Goal: Information Seeking & Learning: Compare options

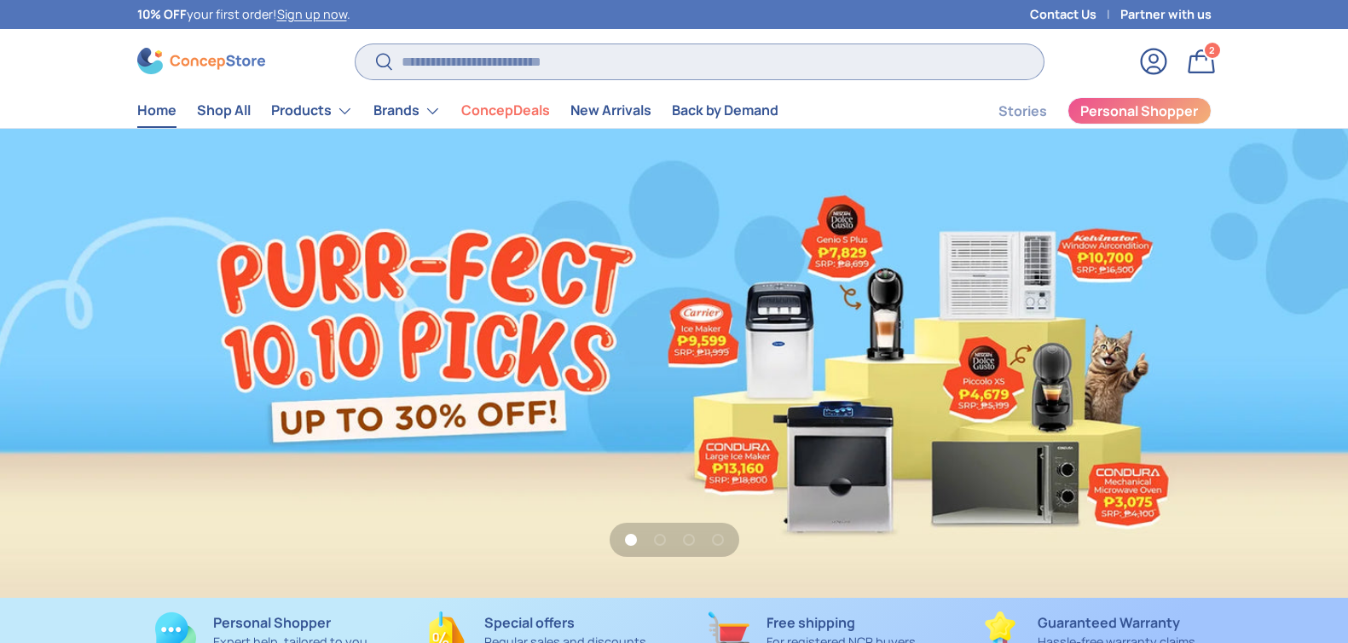
click at [477, 44] on input "Search" at bounding box center [698, 61] width 687 height 35
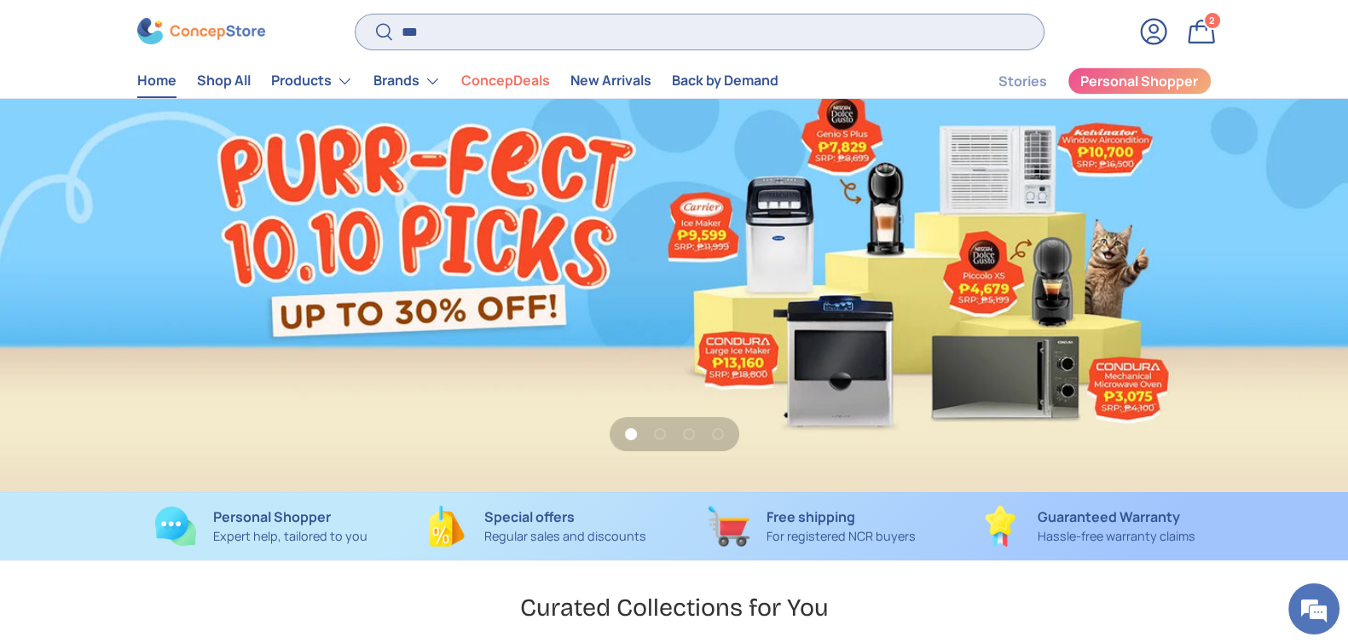
type input "***"
click at [355, 14] on button "Search" at bounding box center [374, 34] width 38 height 40
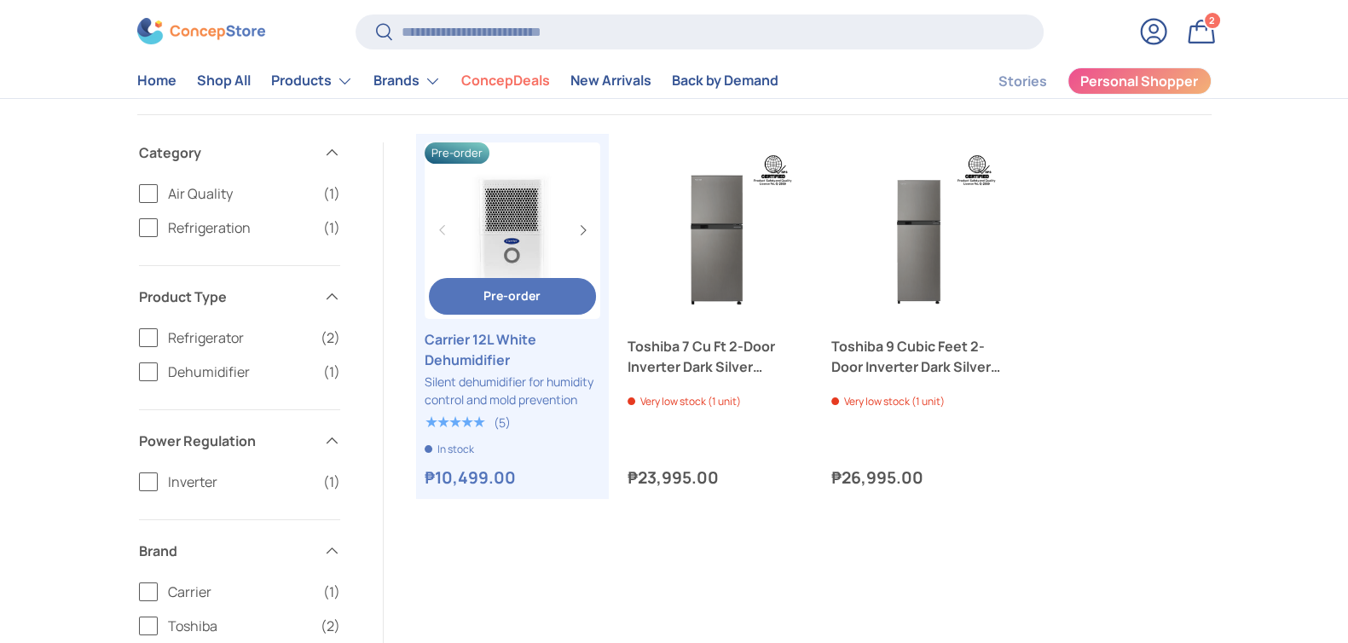
click at [472, 356] on link "Carrier 12L White Dehumidifier" at bounding box center [513, 349] width 176 height 41
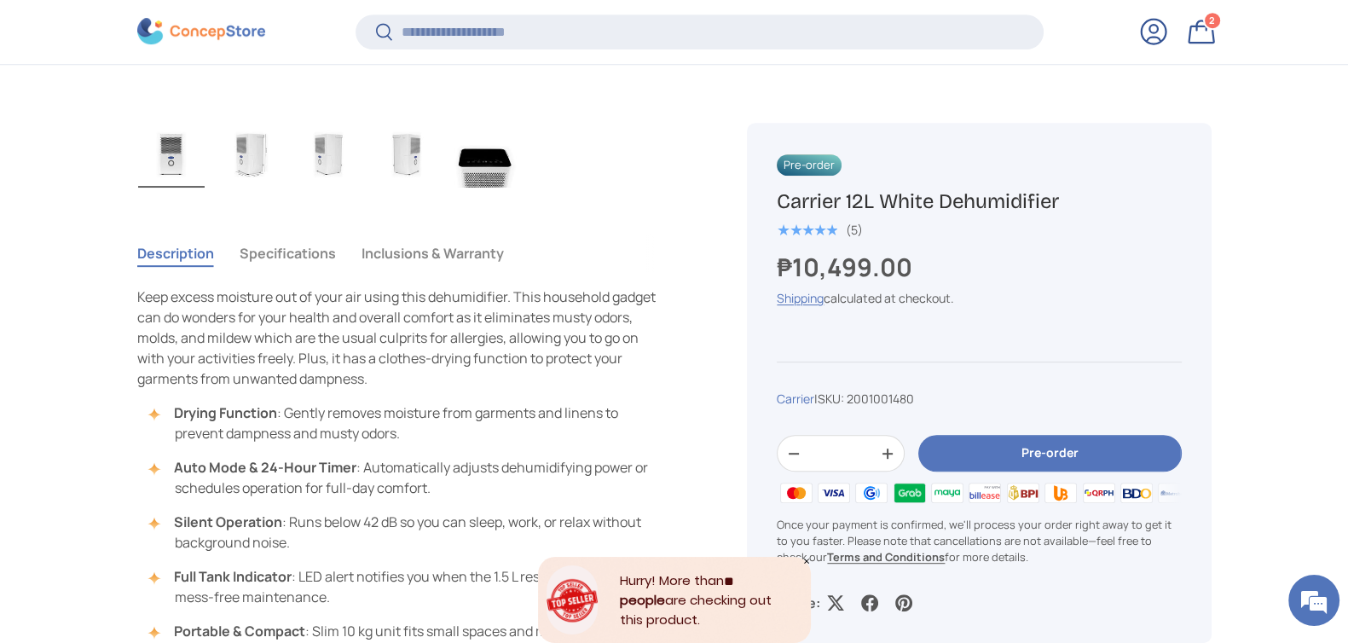
scroll to position [1168, 0]
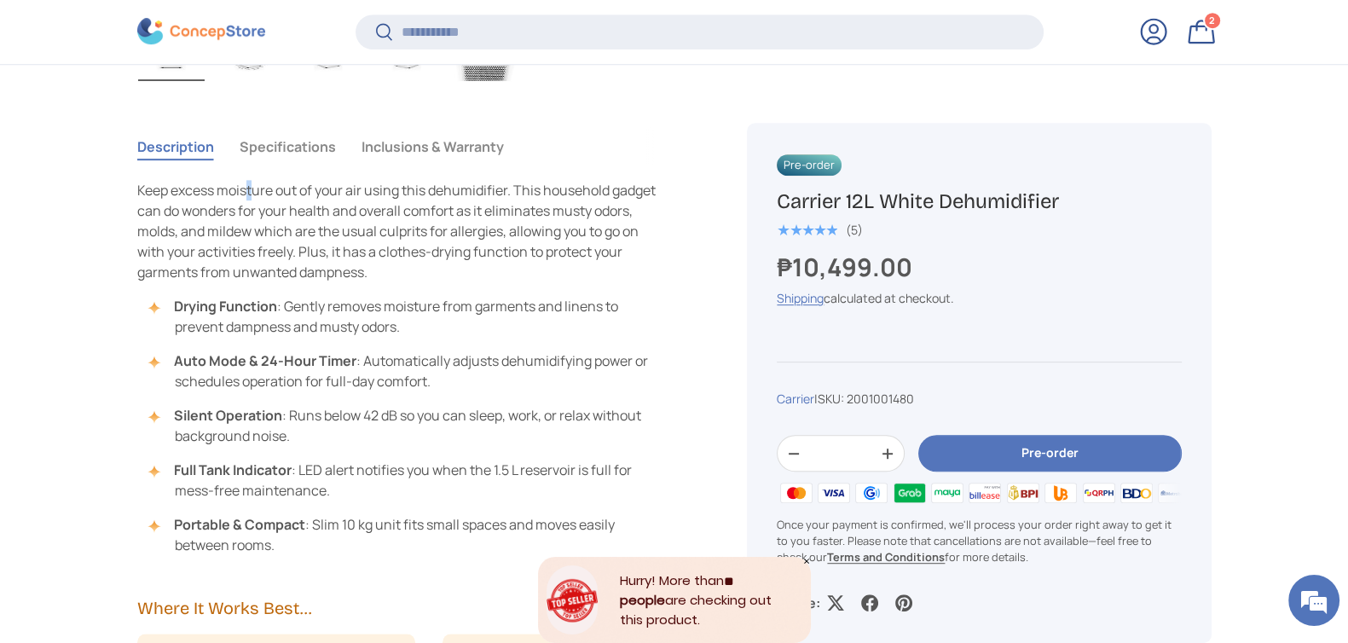
click at [251, 167] on tabbed-content "Description Specifications Inclusions & Warranty Keep excess moisture out of yo…" at bounding box center [401, 341] width 529 height 428
click at [253, 153] on button "Specifications" at bounding box center [288, 146] width 96 height 39
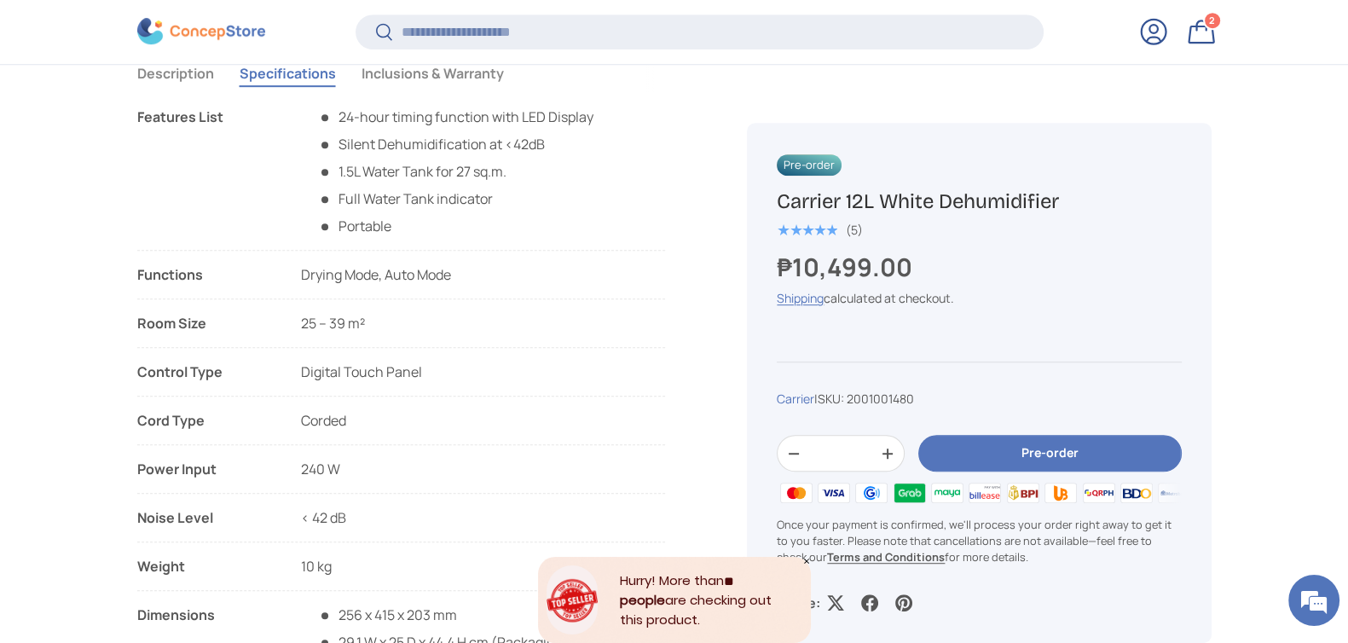
scroll to position [1274, 0]
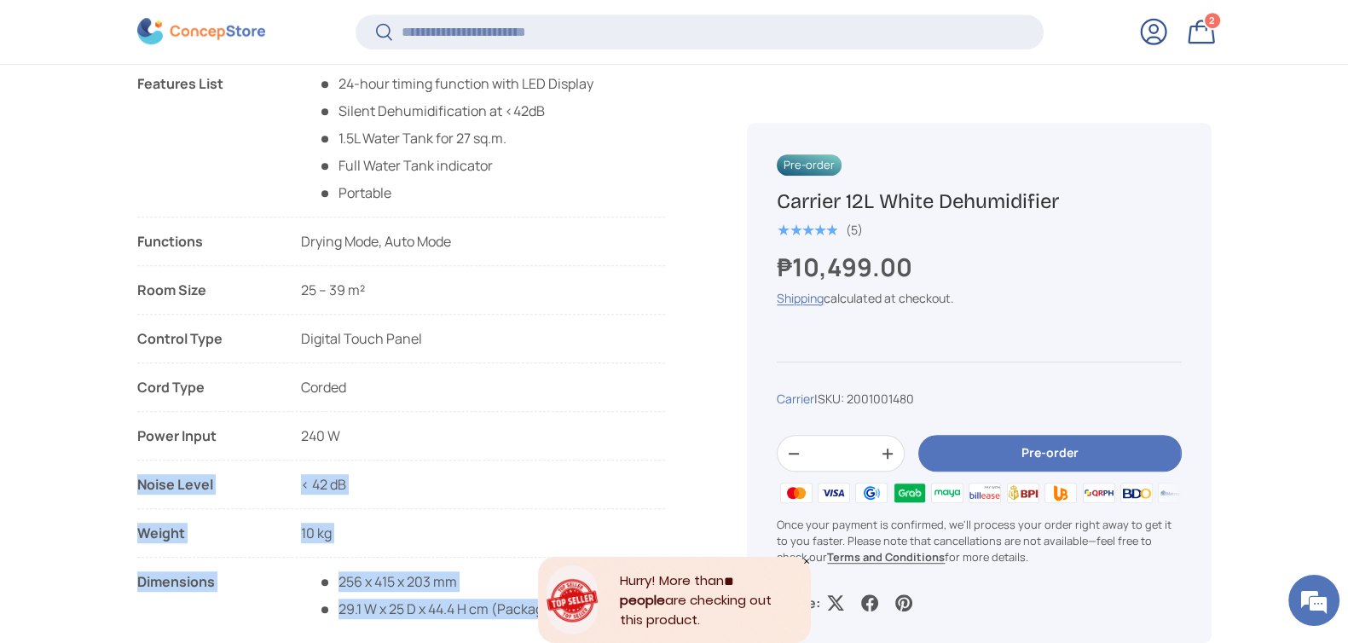
drag, startPoint x: 346, startPoint y: 432, endPoint x: 136, endPoint y: 429, distance: 210.6
click at [353, 449] on li "Power Input 240 W" at bounding box center [401, 442] width 529 height 35
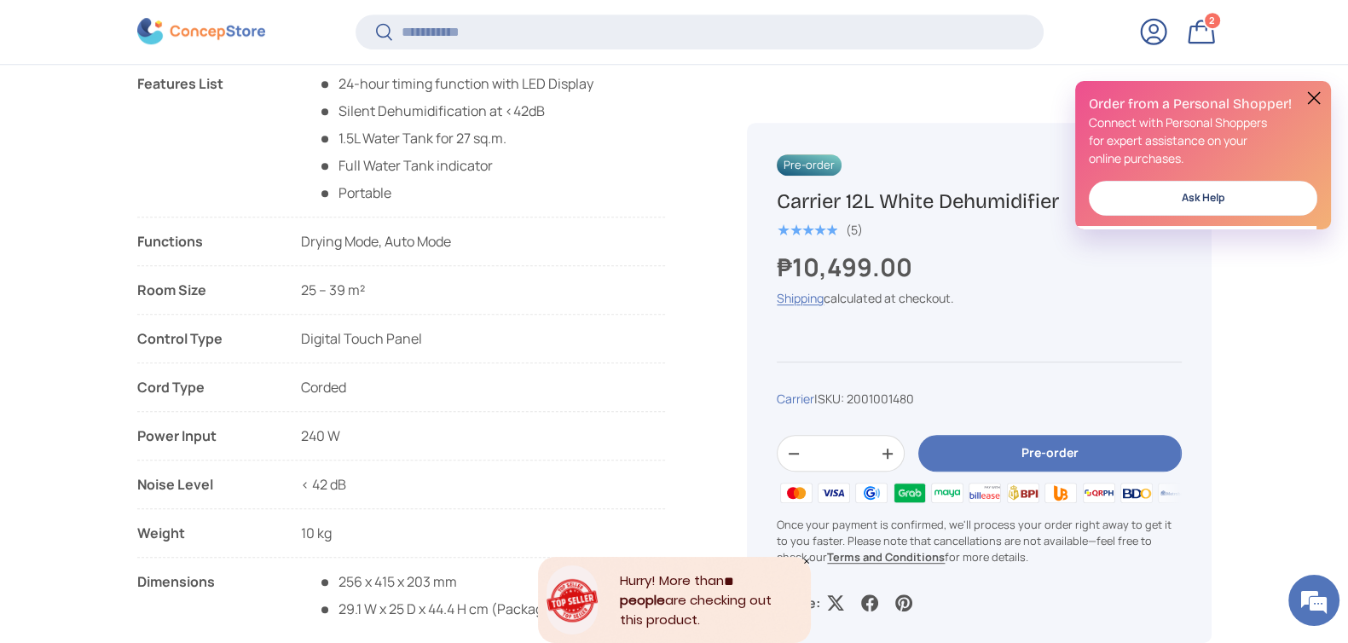
drag, startPoint x: 353, startPoint y: 436, endPoint x: 136, endPoint y: 432, distance: 216.6
click at [137, 432] on li "Power Input 240 W" at bounding box center [401, 442] width 529 height 35
drag, startPoint x: 150, startPoint y: 432, endPoint x: 579, endPoint y: 42, distance: 579.9
click at [579, 42] on input "Search" at bounding box center [698, 31] width 687 height 35
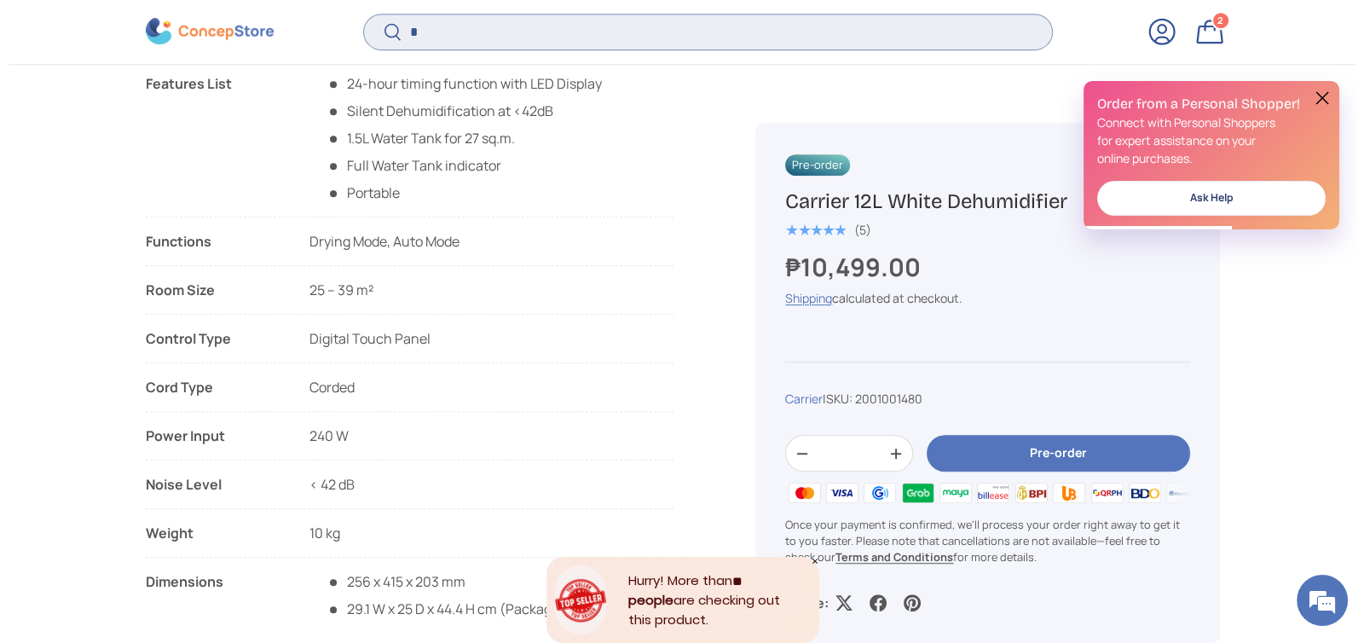
scroll to position [0, 0]
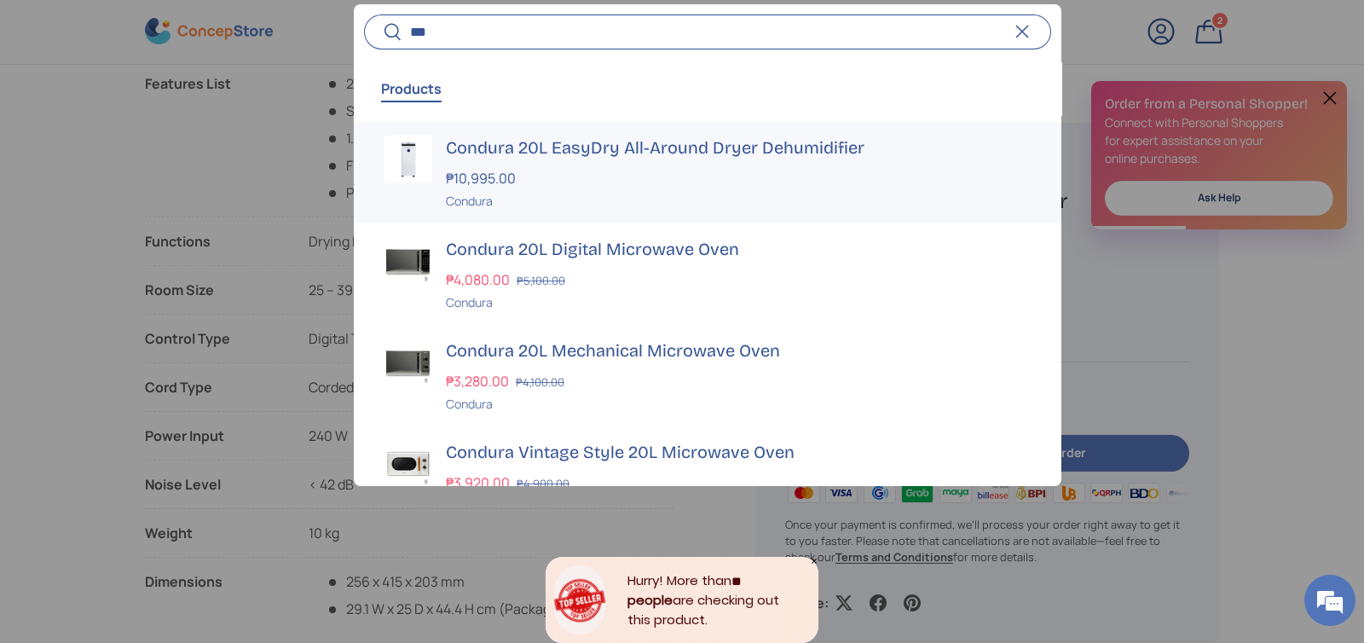
type input "***"
click at [667, 141] on h3 "Condura 20L EasyDry All-Around Dryer Dehumidifier" at bounding box center [738, 148] width 585 height 24
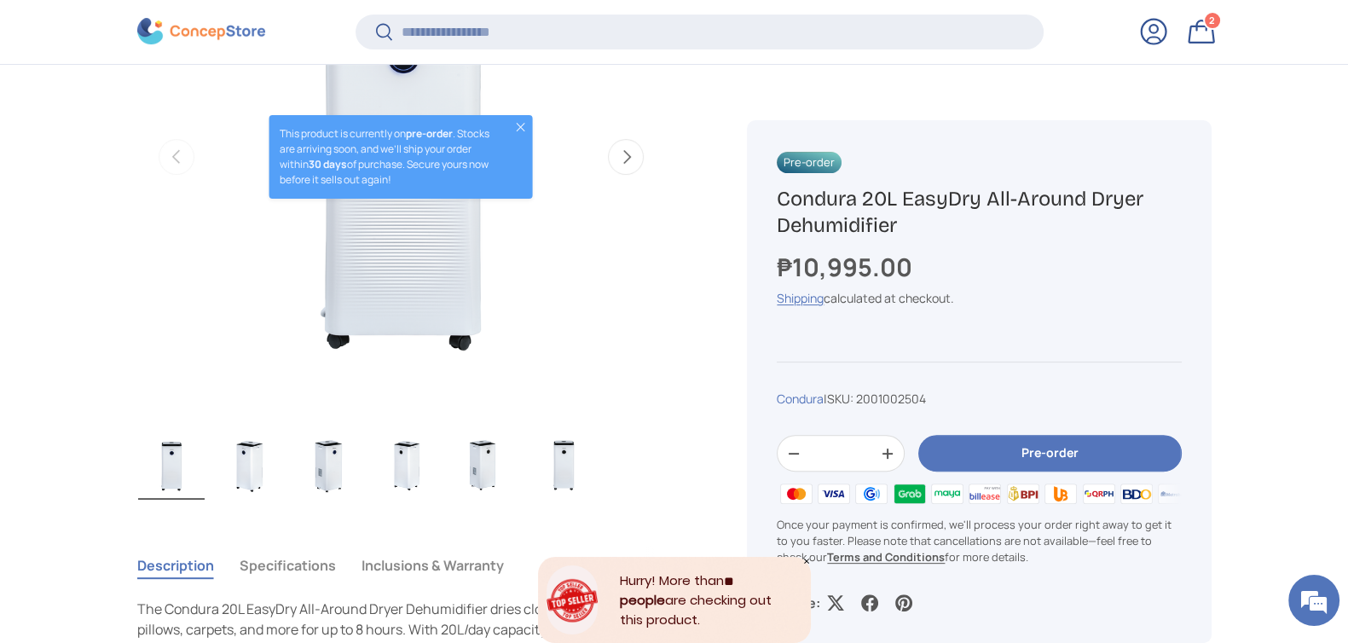
scroll to position [955, 0]
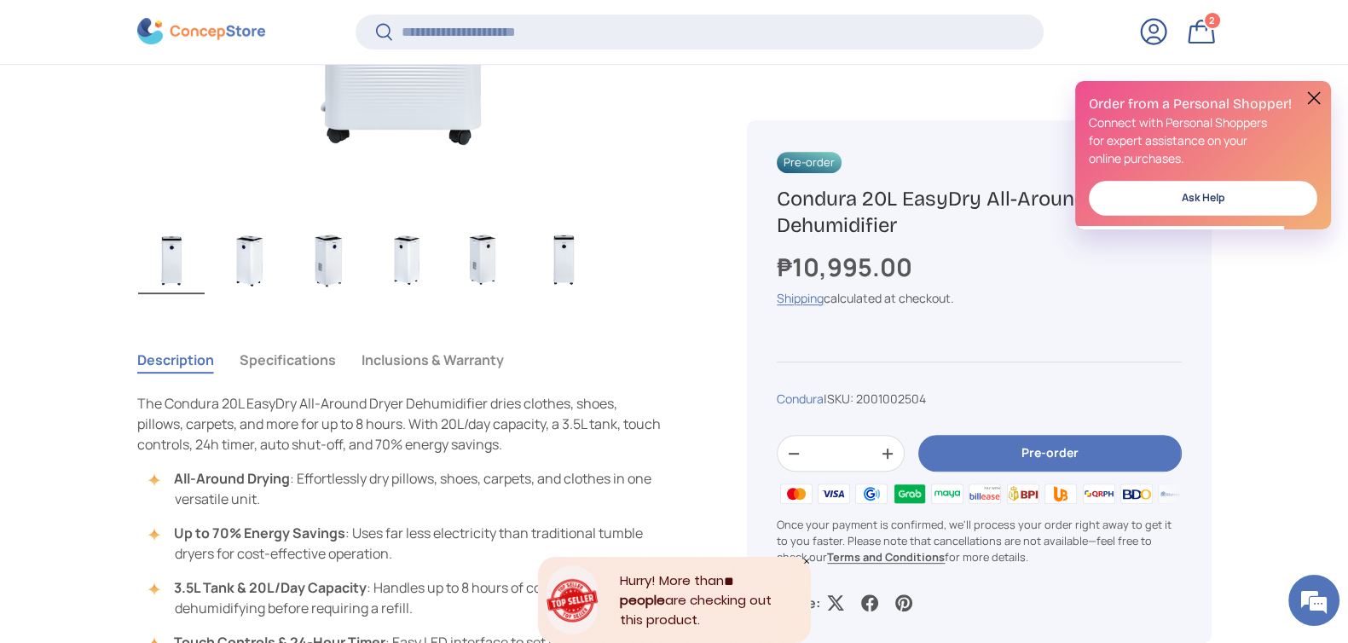
click at [879, 205] on h1 "Condura 20L EasyDry All-Around Dryer Dehumidifier" at bounding box center [979, 212] width 404 height 53
copy div "Condura 20L EasyDry All-Around Dryer Dehumidifier"
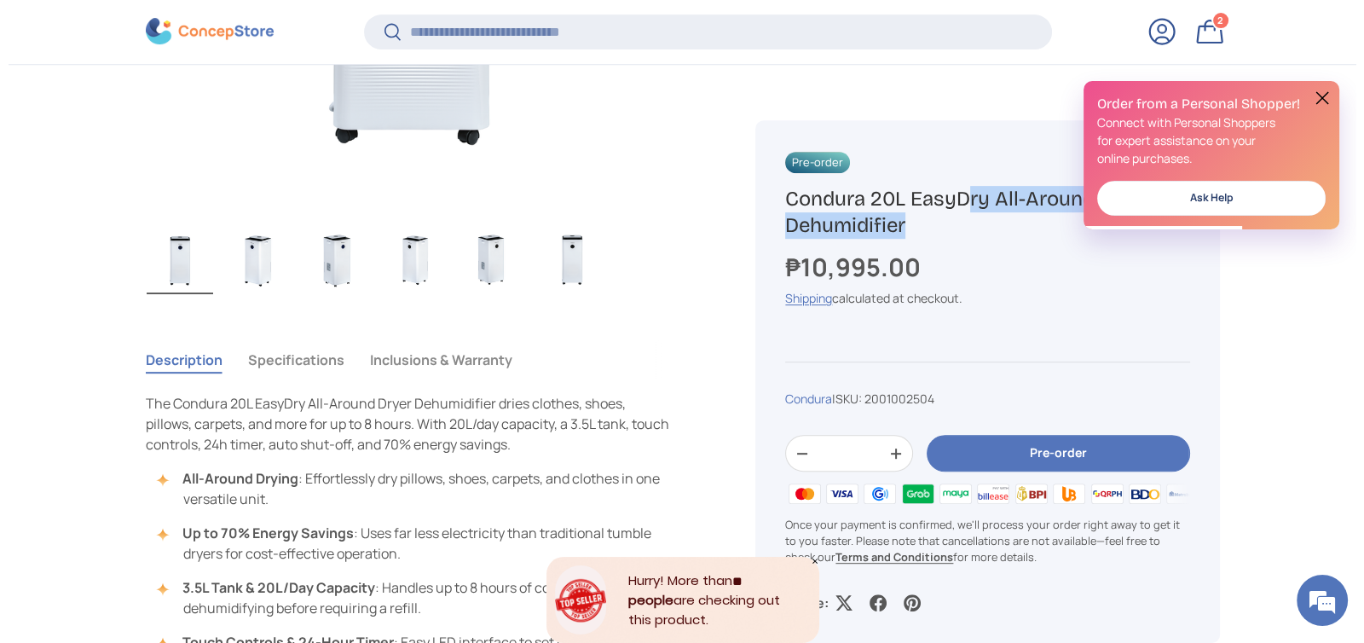
scroll to position [0, 0]
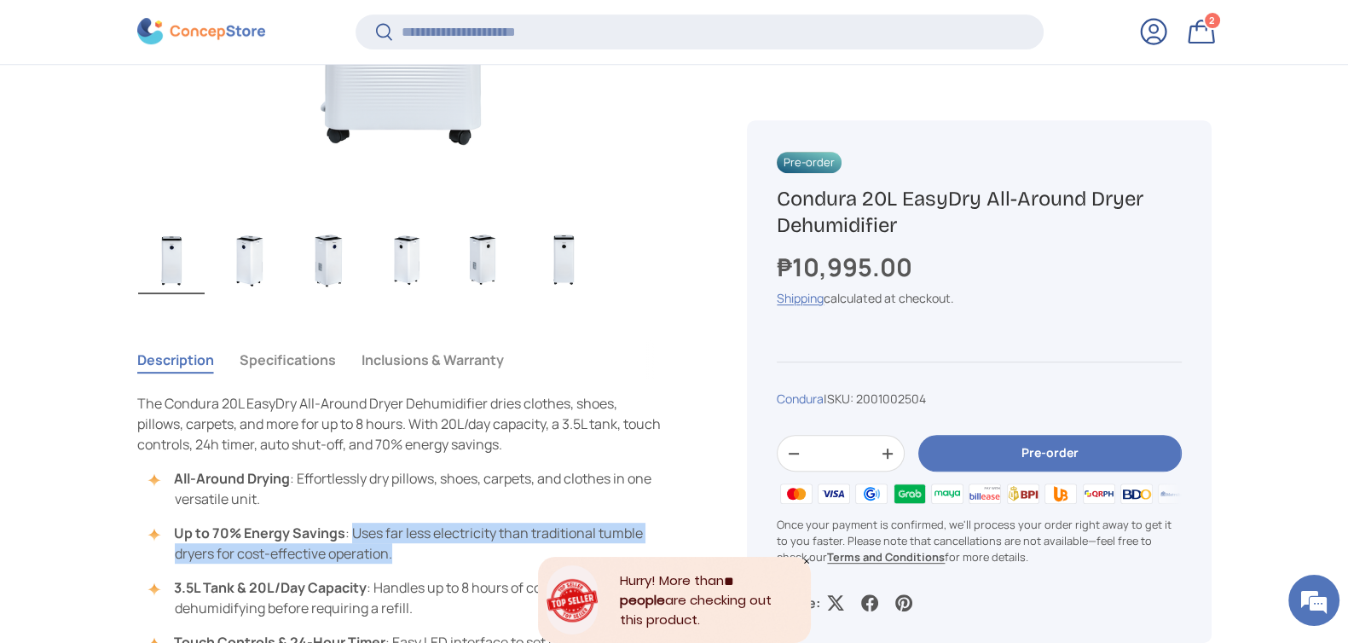
drag, startPoint x: 350, startPoint y: 530, endPoint x: 399, endPoint y: 557, distance: 56.1
click at [401, 558] on li "Up to 70% Energy Savings : Uses far less electricity than traditional tumble dr…" at bounding box center [409, 543] width 511 height 41
copy li "Uses far less electricity than traditional tumble dryers for cost-effective ope…"
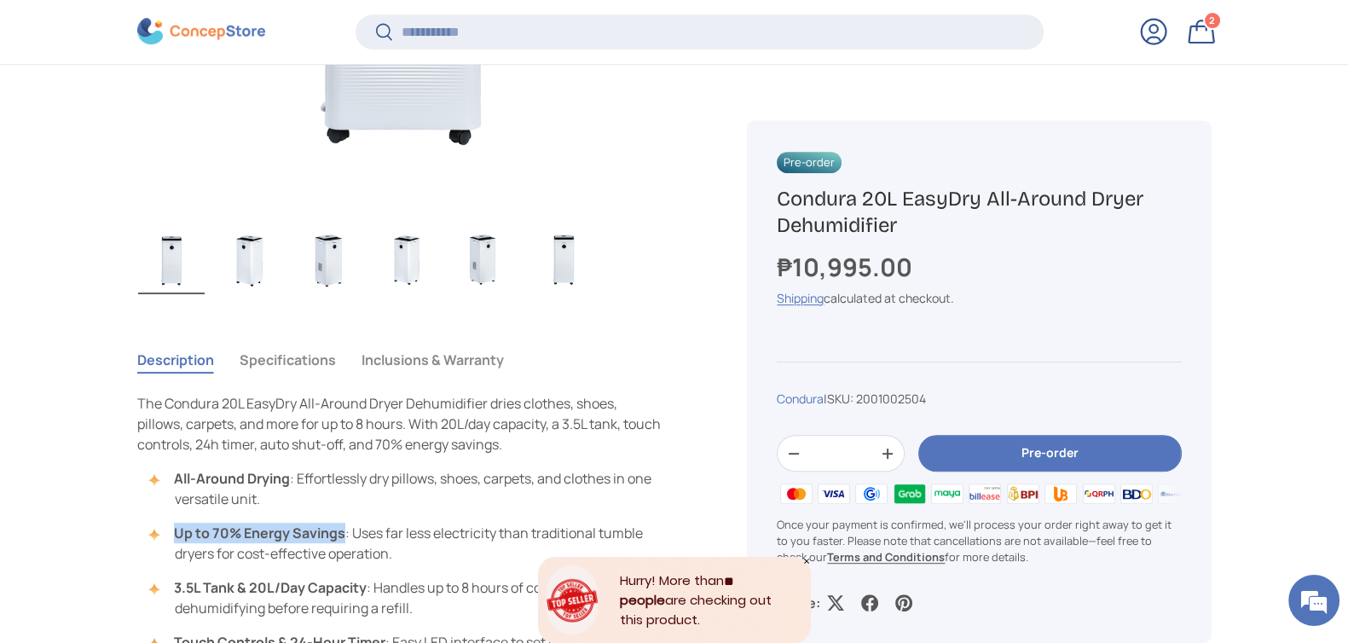
drag, startPoint x: 340, startPoint y: 527, endPoint x: 176, endPoint y: 523, distance: 164.6
click at [176, 523] on strong "Up to 70% Energy Savings" at bounding box center [259, 532] width 171 height 19
copy strong "Up to 70% Energy Savings"
click at [636, 49] on input "Search" at bounding box center [698, 31] width 687 height 35
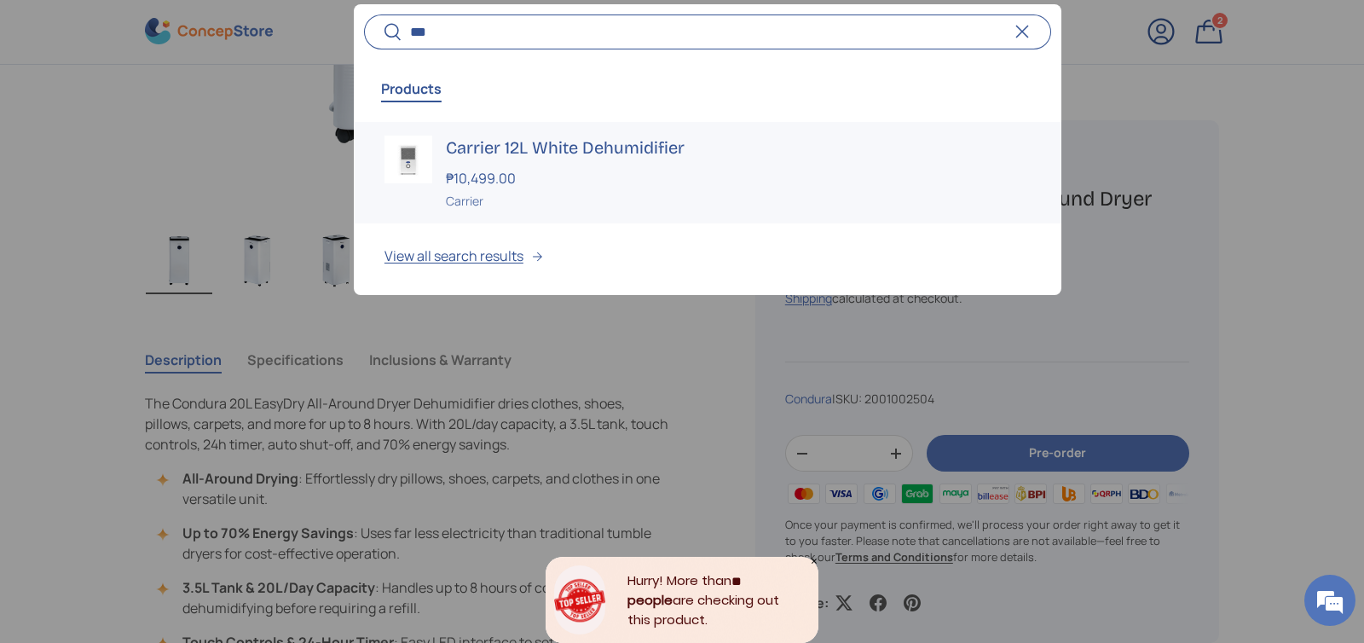
type input "***"
click at [599, 131] on link "Carrier 12L White Dehumidifier ₱10,499.00 Unit price / Unavailable Carrier" at bounding box center [708, 172] width 708 height 101
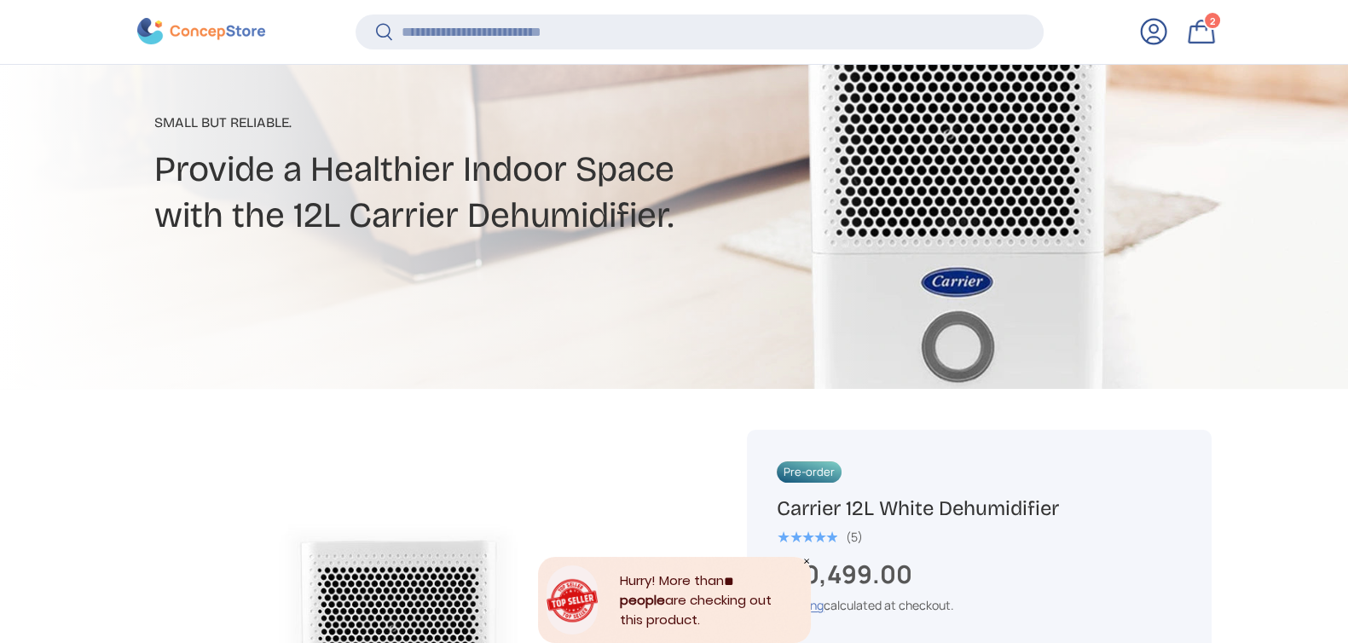
scroll to position [251, 0]
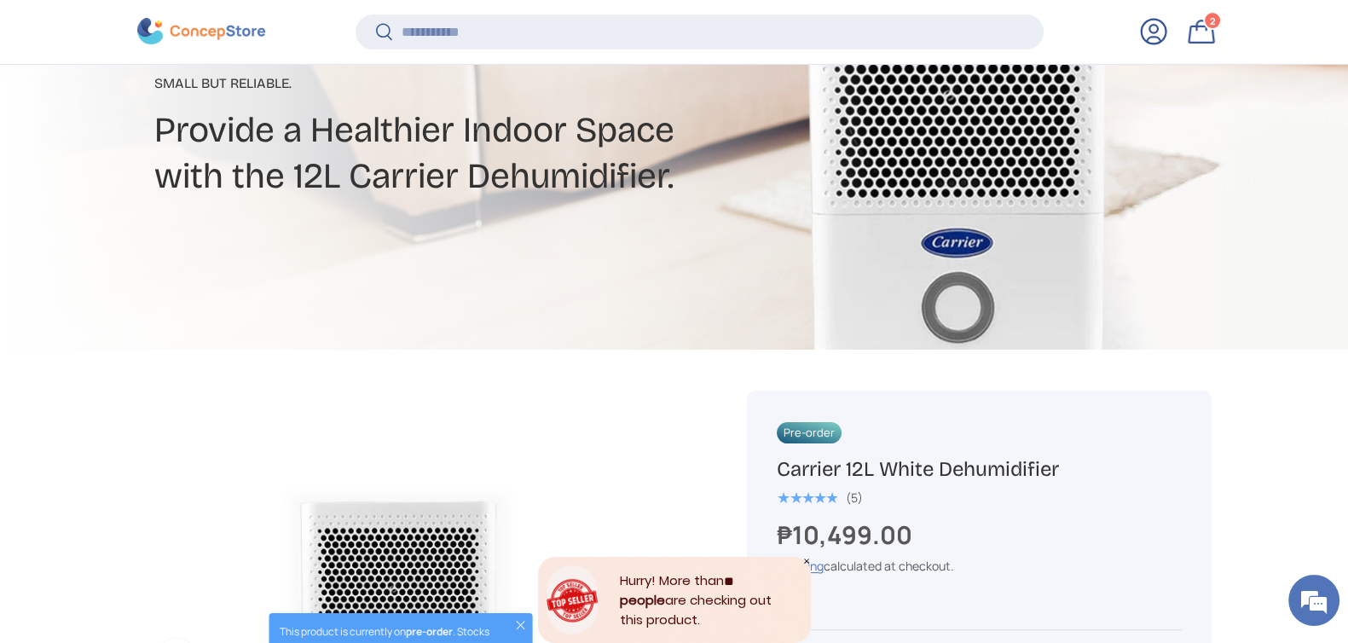
click at [946, 472] on h1 "Carrier 12L White Dehumidifier" at bounding box center [979, 469] width 404 height 26
copy div "Carrier 12L White Dehumidifier"
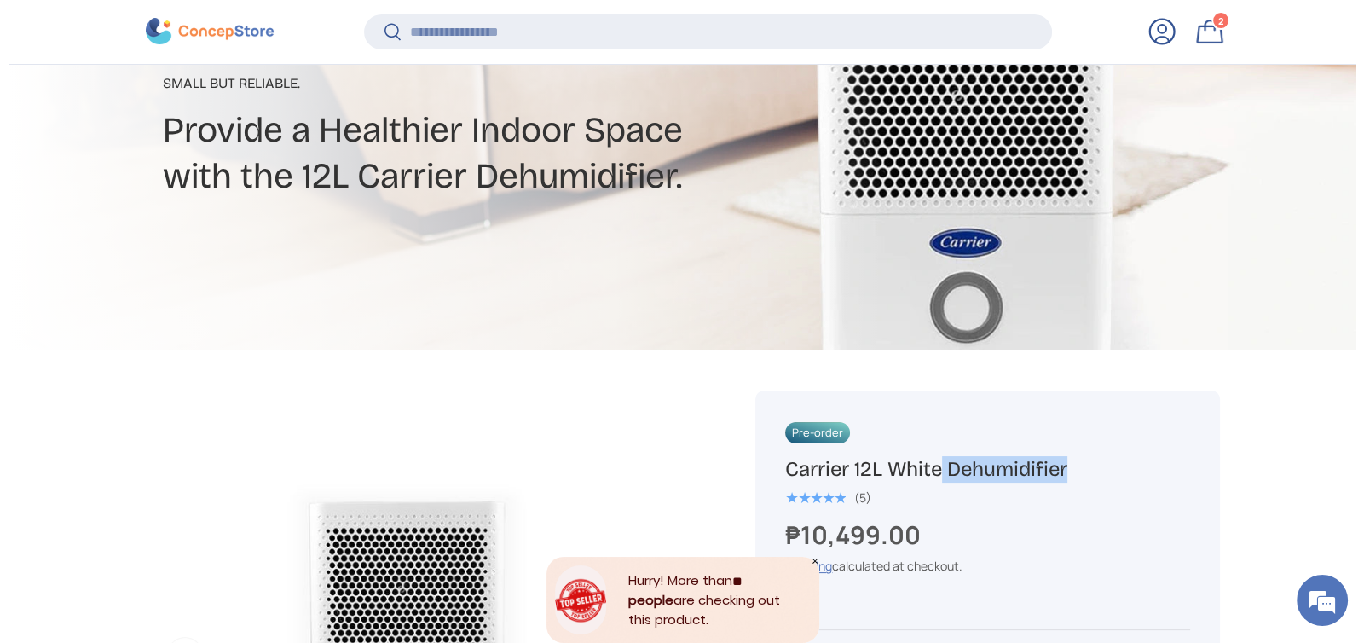
scroll to position [358, 0]
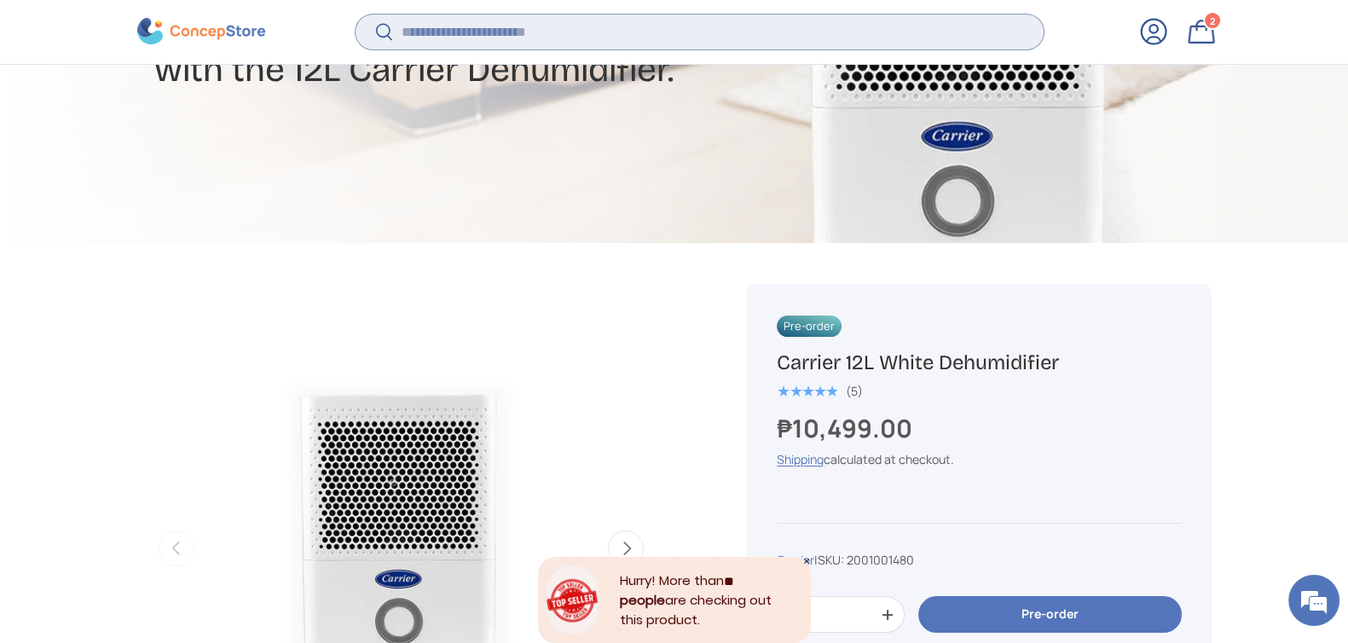
click at [516, 33] on input "Search" at bounding box center [698, 31] width 687 height 35
type input "***"
click at [355, 14] on button "Search" at bounding box center [374, 34] width 38 height 40
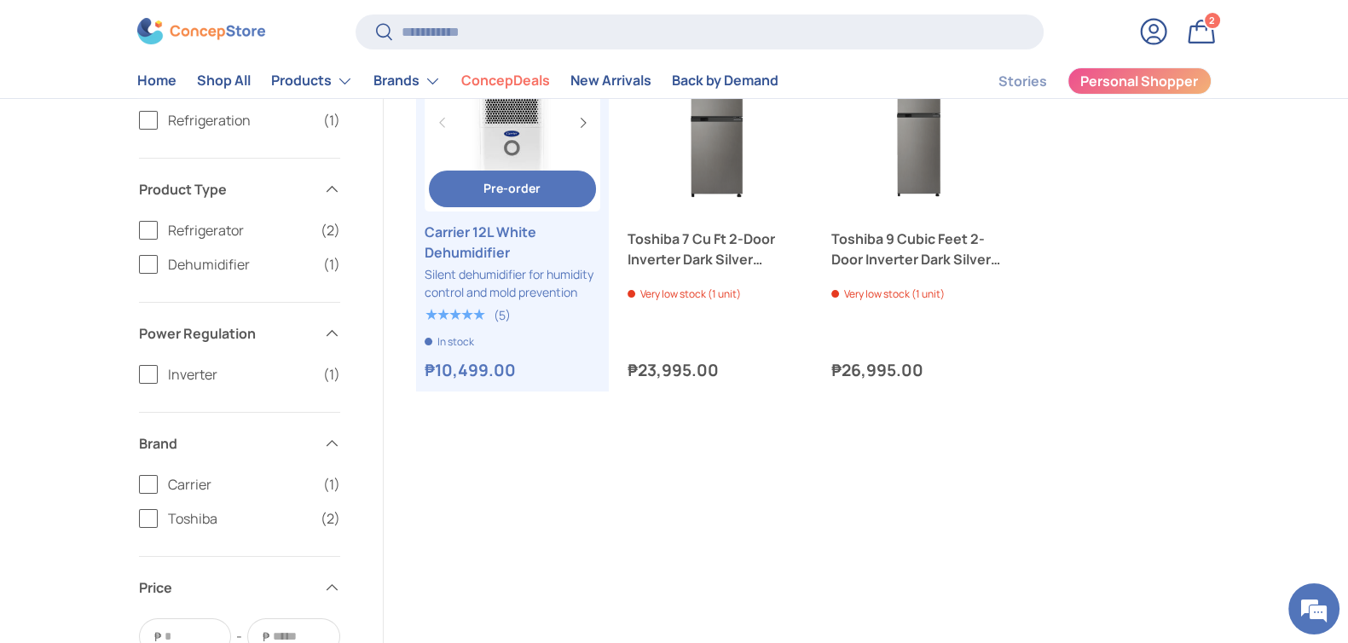
click at [493, 245] on link "Carrier 12L White Dehumidifier" at bounding box center [513, 242] width 176 height 41
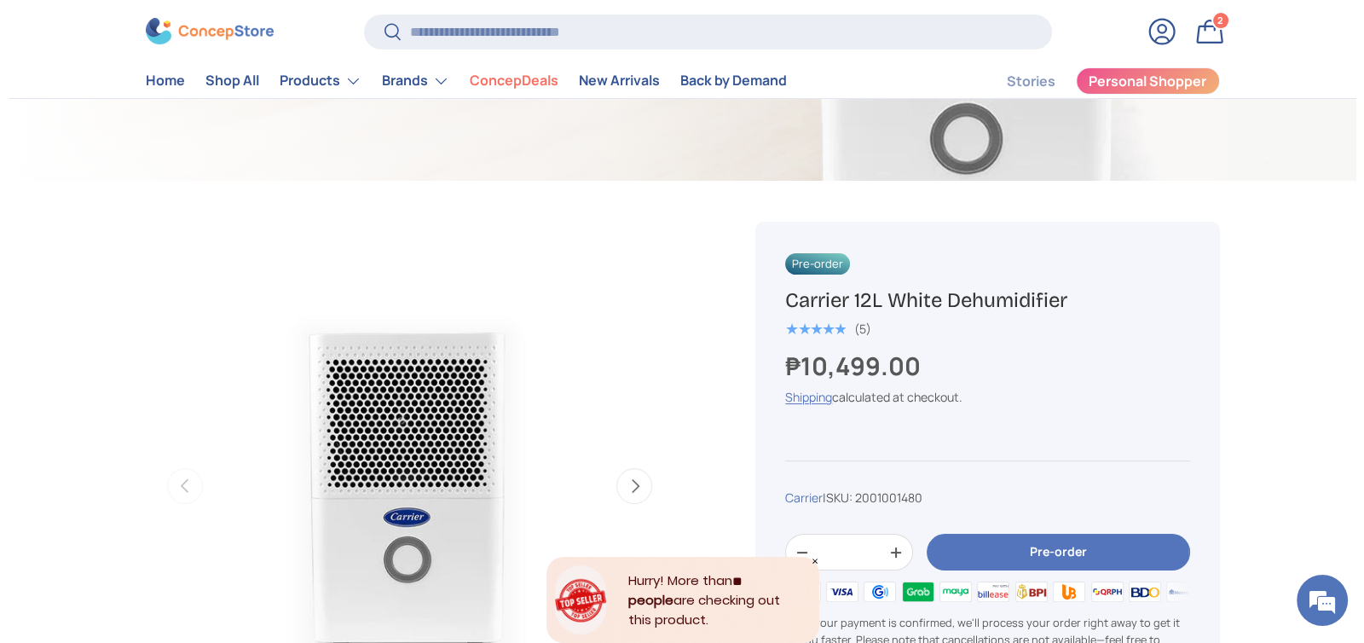
scroll to position [422, 0]
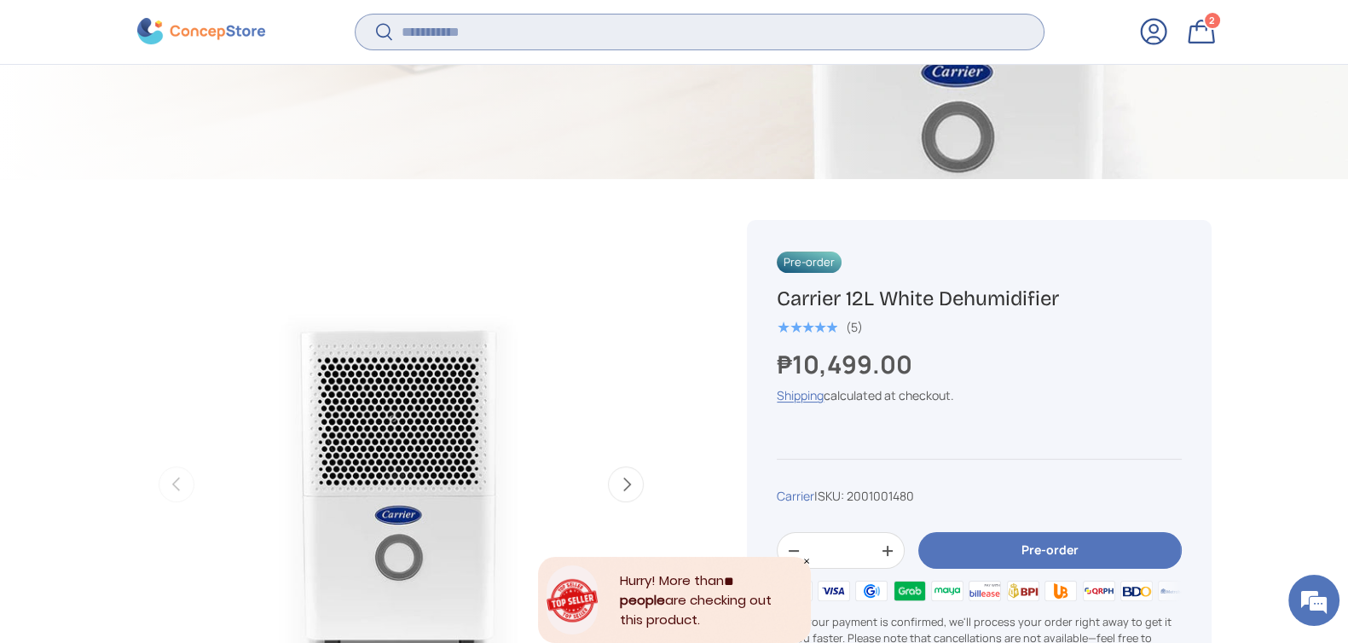
click at [592, 49] on input "Search" at bounding box center [698, 31] width 687 height 35
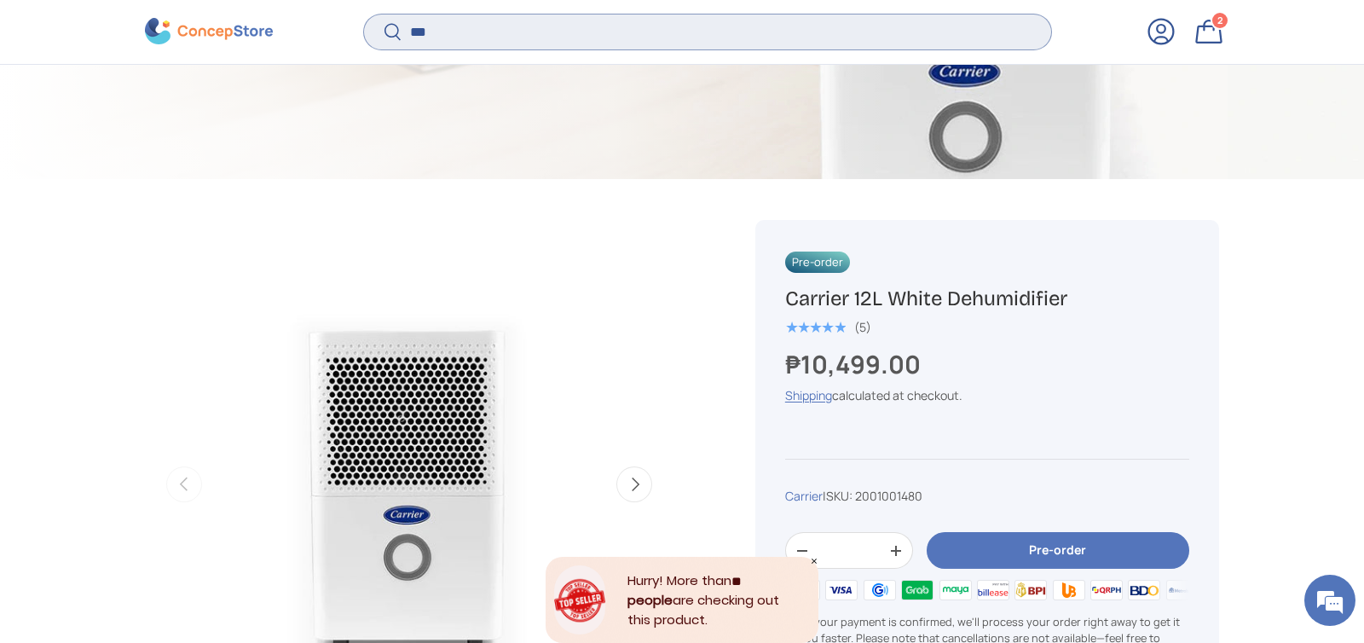
type input "***"
click at [364, 14] on button "Search" at bounding box center [383, 34] width 38 height 40
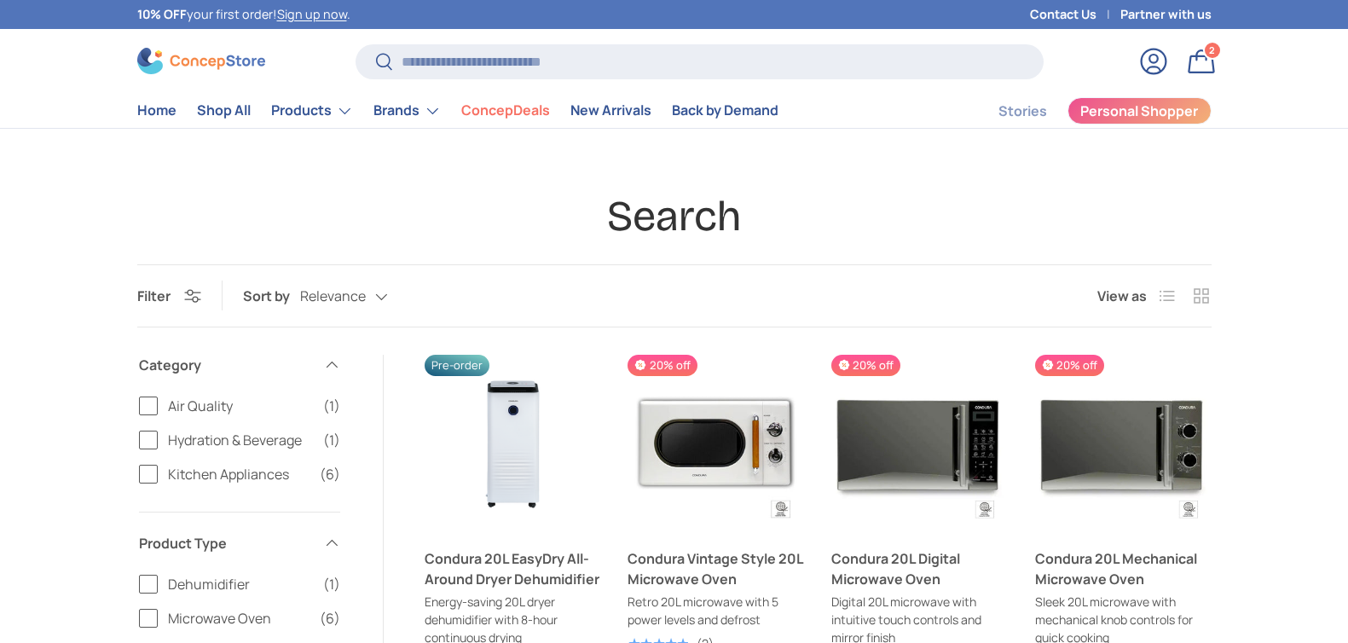
click at [524, 557] on link "Condura 20L EasyDry All-Around Dryer Dehumidifier" at bounding box center [513, 568] width 176 height 41
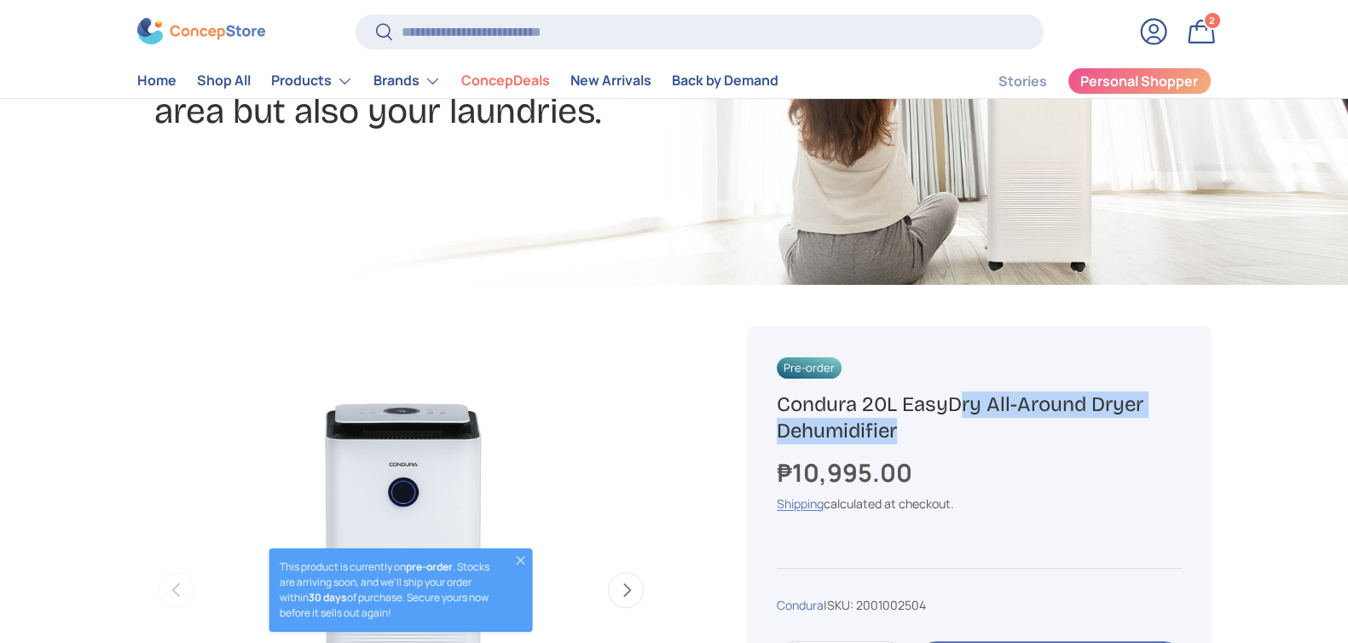
click at [904, 419] on h1 "Condura 20L EasyDry All-Around Dryer Dehumidifier" at bounding box center [979, 417] width 404 height 53
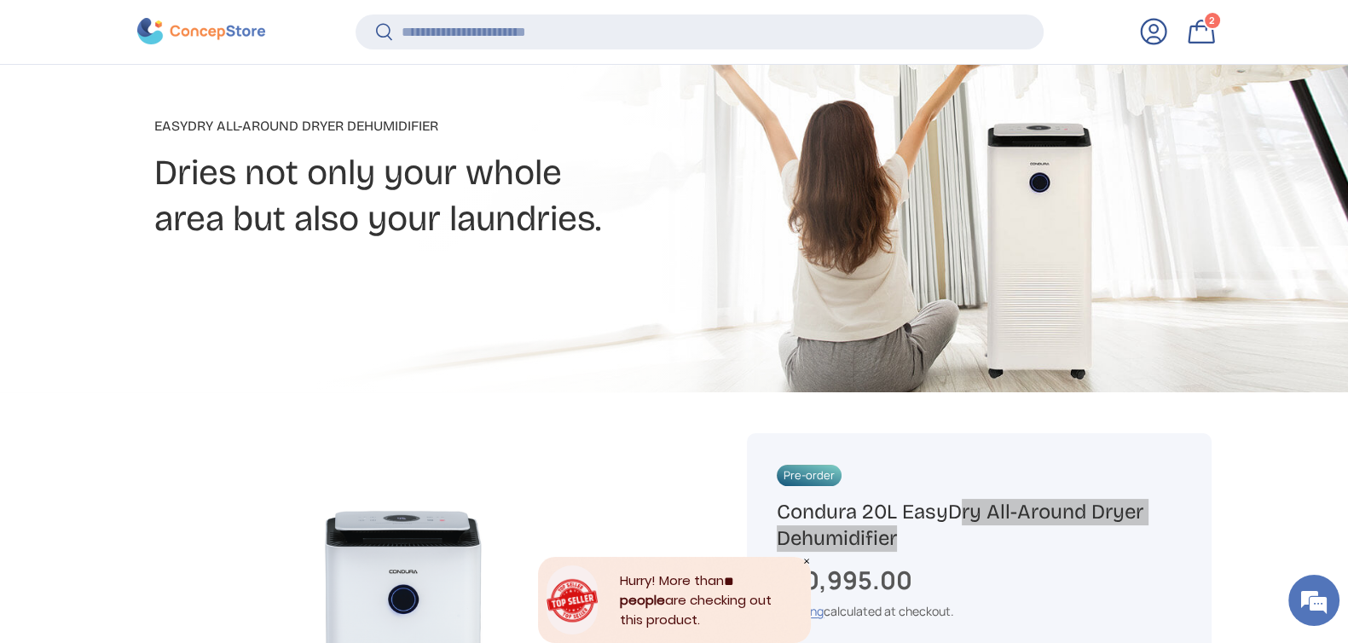
scroll to position [422, 0]
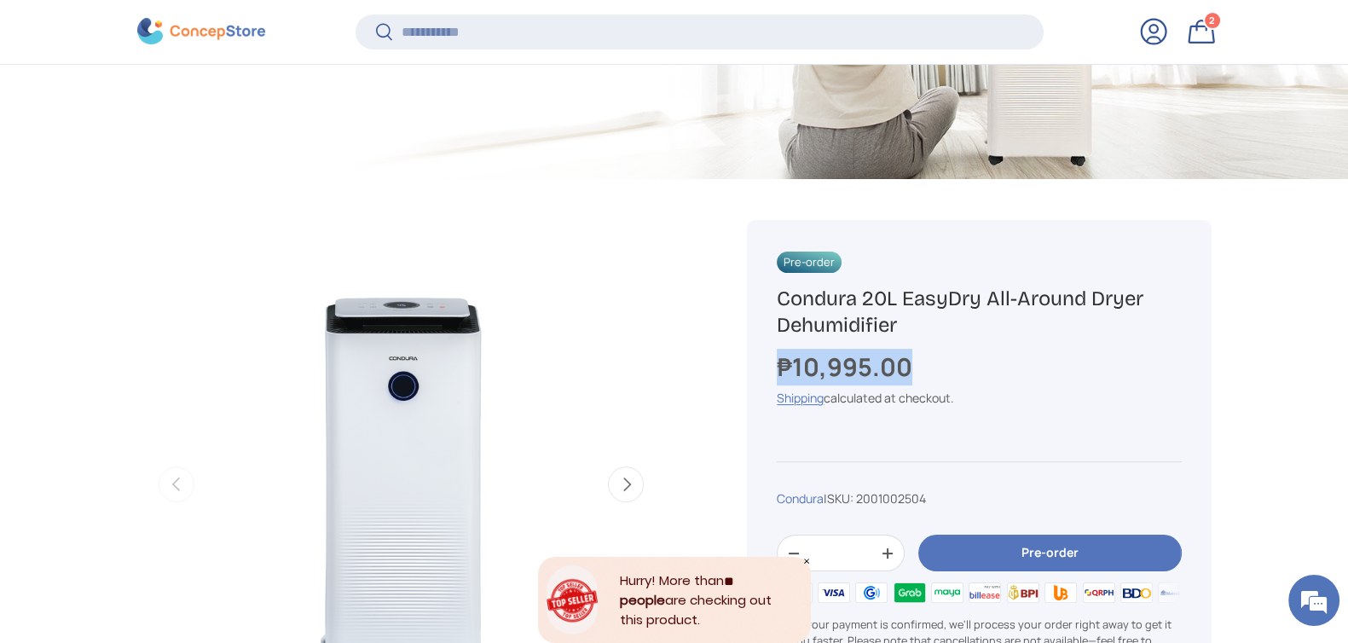
copy strong "₱10,995.00"
drag, startPoint x: 879, startPoint y: 364, endPoint x: 708, endPoint y: 370, distance: 170.6
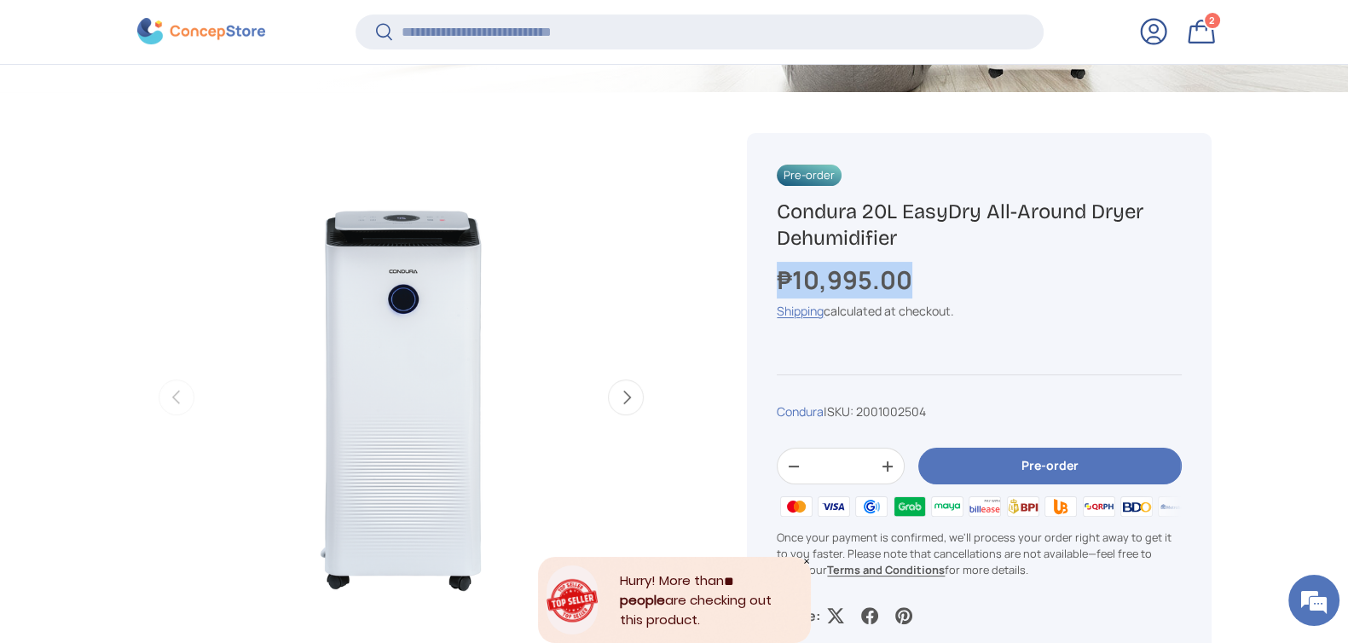
scroll to position [529, 0]
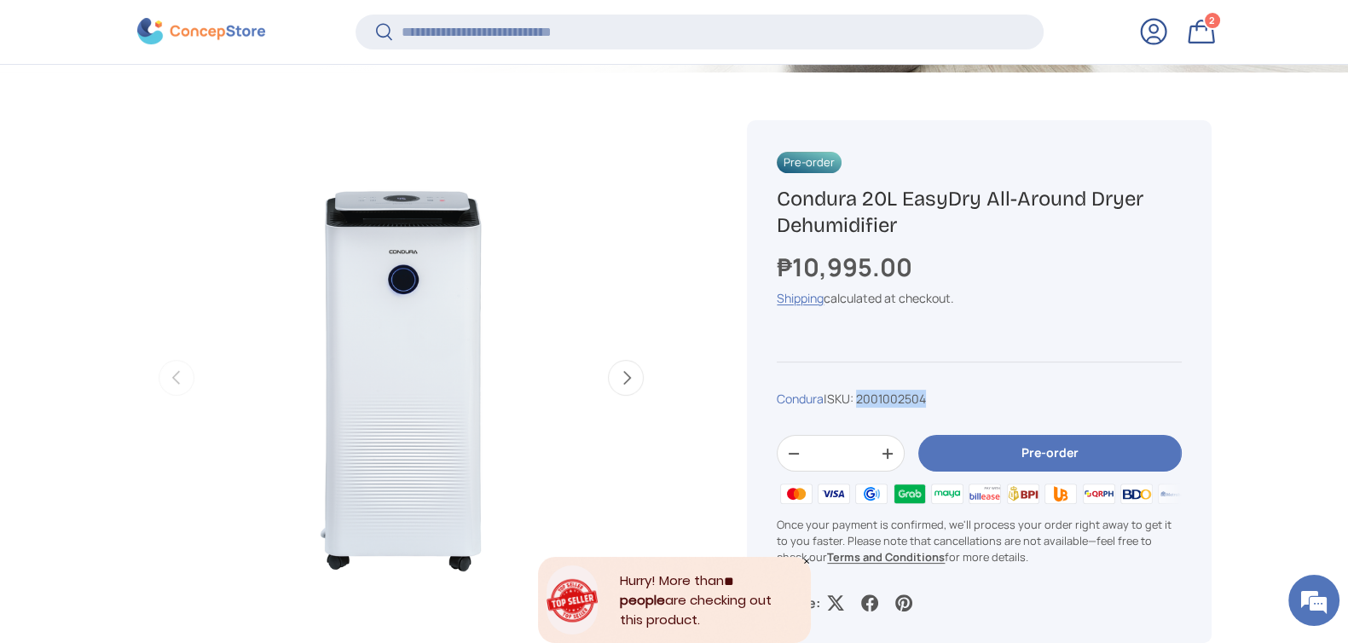
drag, startPoint x: 933, startPoint y: 400, endPoint x: 869, endPoint y: 396, distance: 64.1
click at [869, 396] on div "Condura | SKU: 2001002504" at bounding box center [979, 399] width 404 height 18
copy span "2001002504"
drag, startPoint x: 921, startPoint y: 271, endPoint x: 748, endPoint y: 270, distance: 172.2
click at [748, 270] on div "Pre-order Condura 20L EasyDry All-Around Dryer Dehumidifier ₱10,995.00 Unit pri…" at bounding box center [979, 381] width 464 height 523
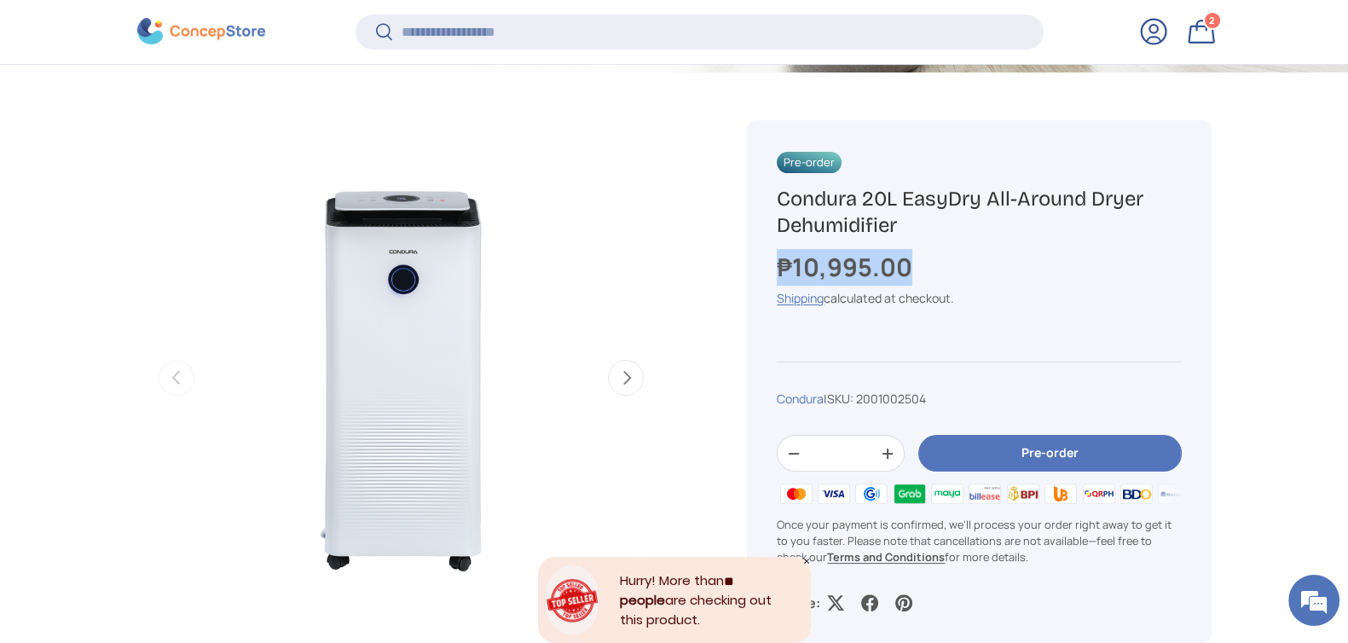
copy strong "₱10,995.00"
drag, startPoint x: 939, startPoint y: 395, endPoint x: 867, endPoint y: 402, distance: 72.0
click at [867, 402] on div "Condura | SKU: 2001002504" at bounding box center [979, 399] width 404 height 18
copy span "2001002504"
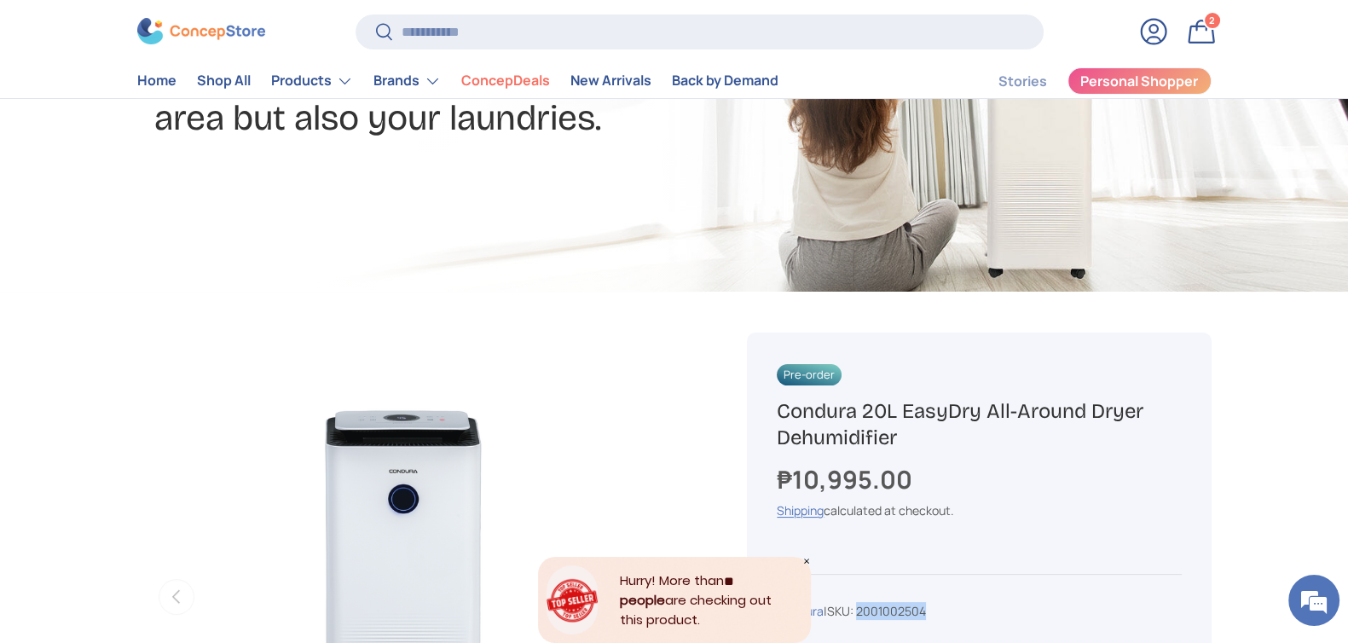
scroll to position [212, 0]
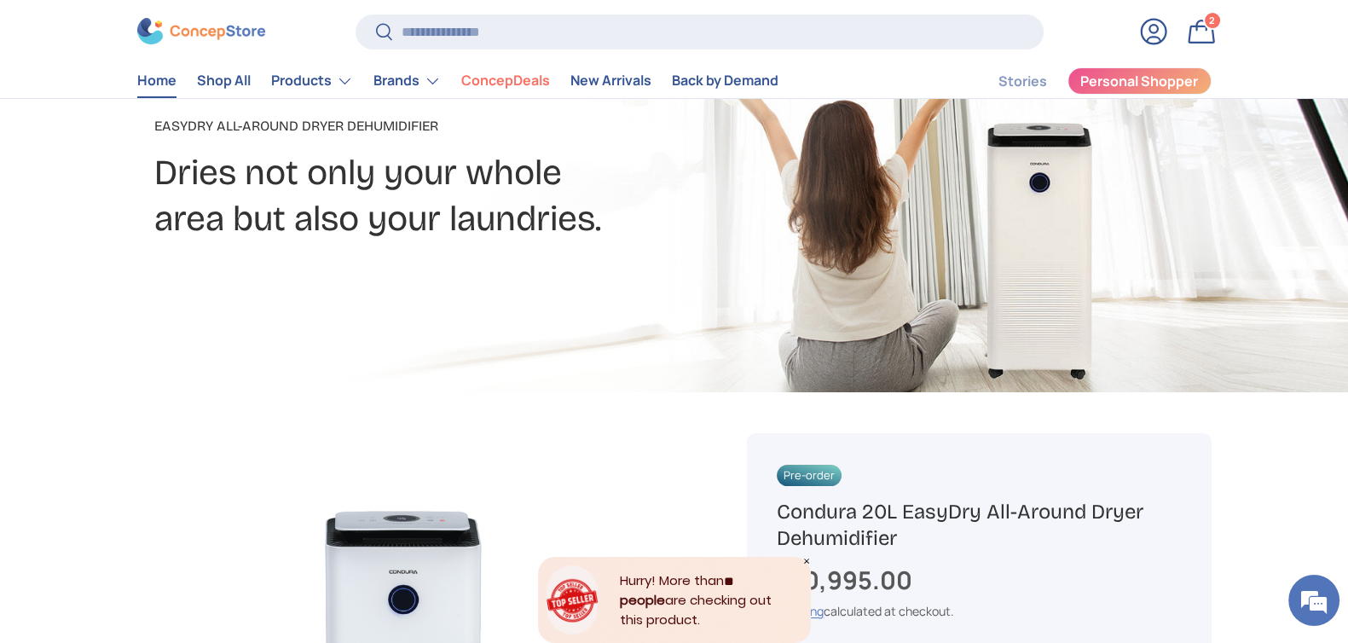
drag, startPoint x: 153, startPoint y: 82, endPoint x: 165, endPoint y: 81, distance: 12.8
click at [151, 82] on link "Home" at bounding box center [156, 81] width 39 height 33
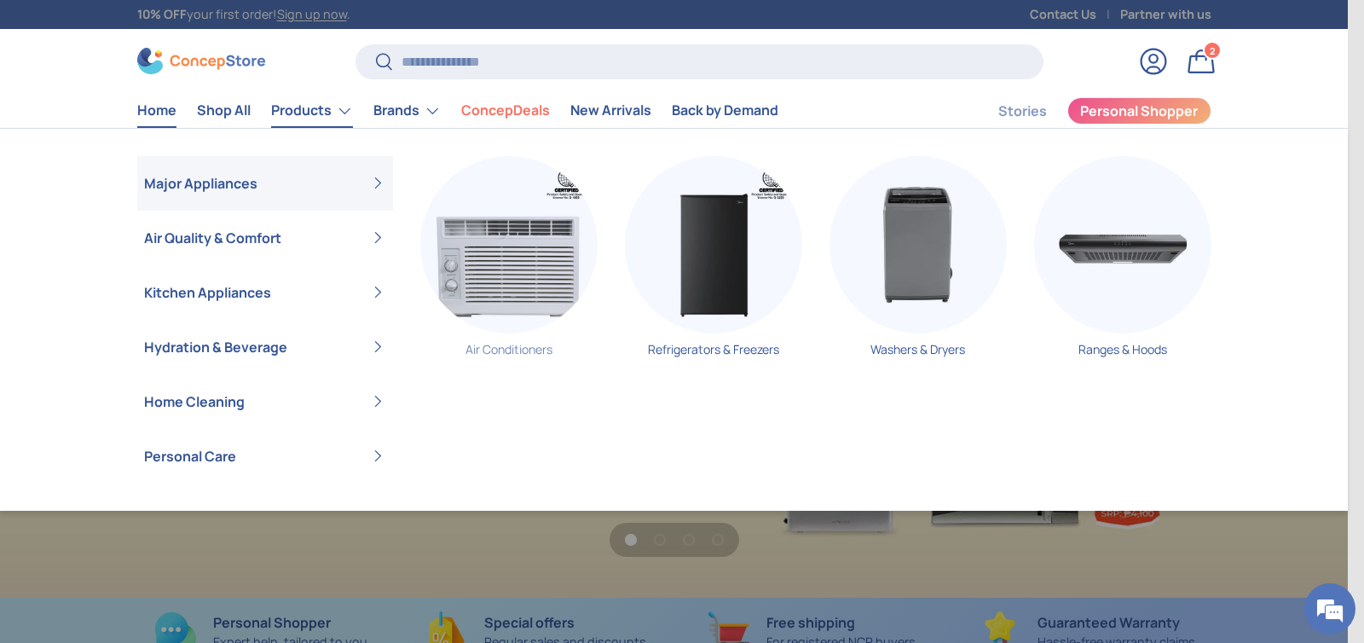
click at [467, 270] on img "Primary" at bounding box center [508, 244] width 177 height 177
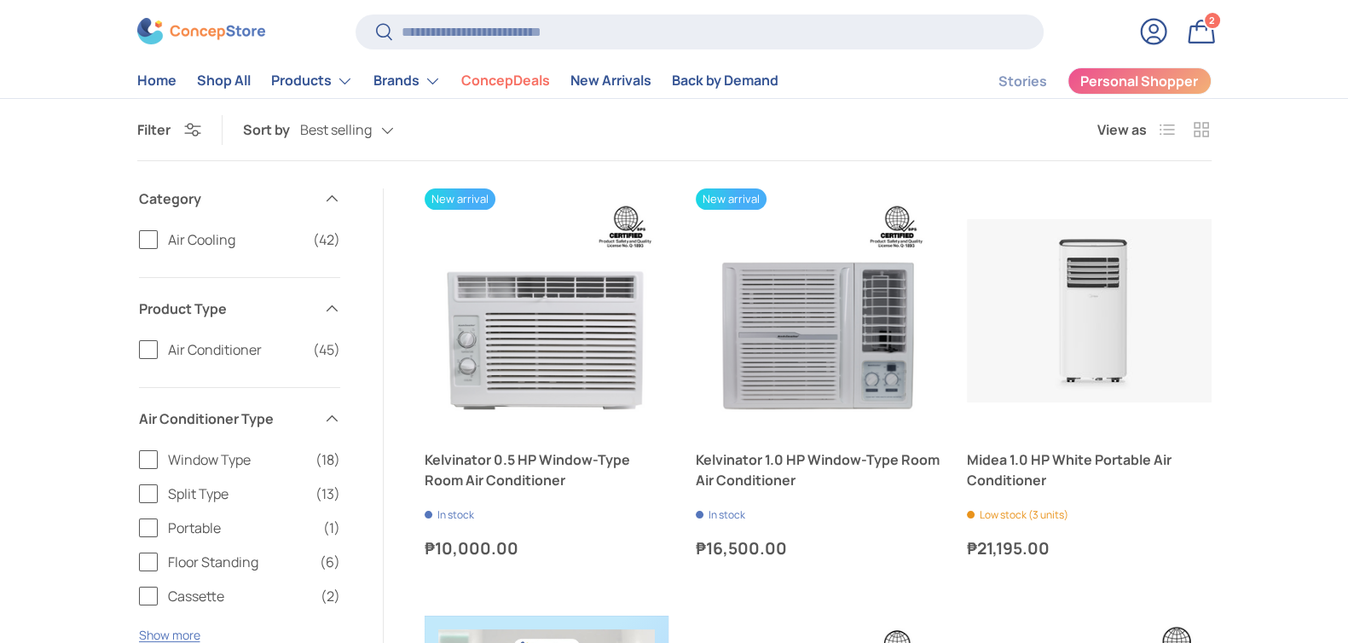
scroll to position [212, 0]
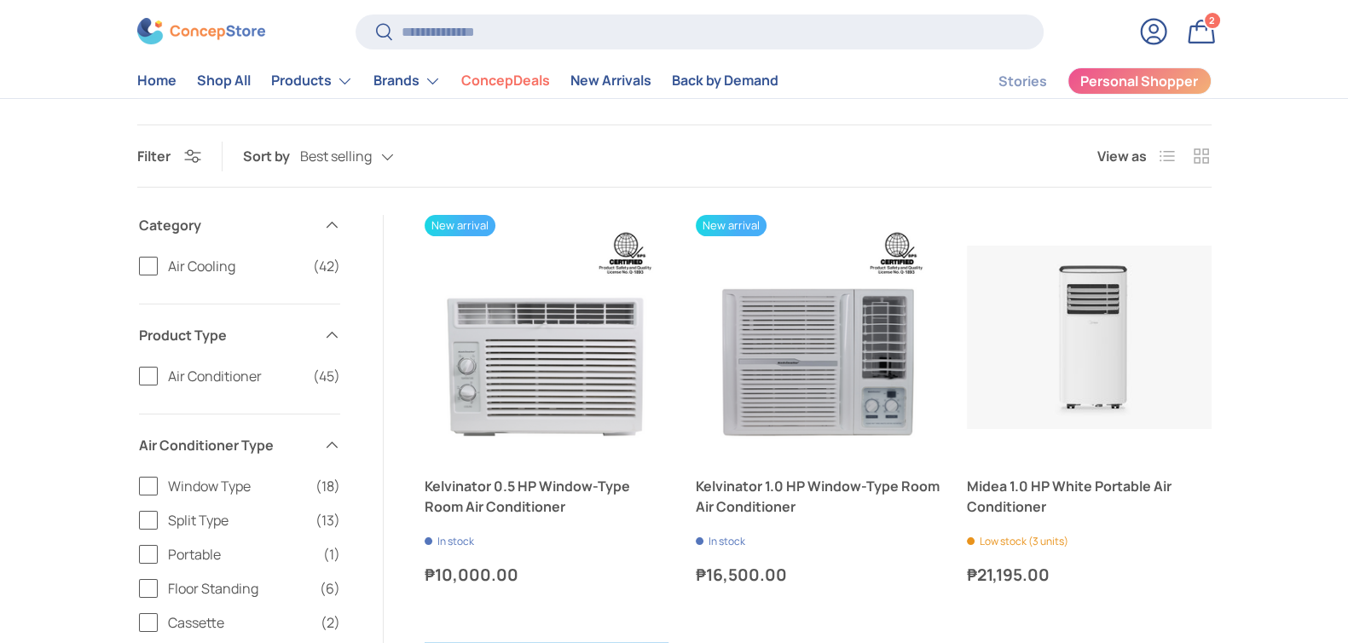
click at [189, 523] on span "Split Type" at bounding box center [236, 520] width 137 height 20
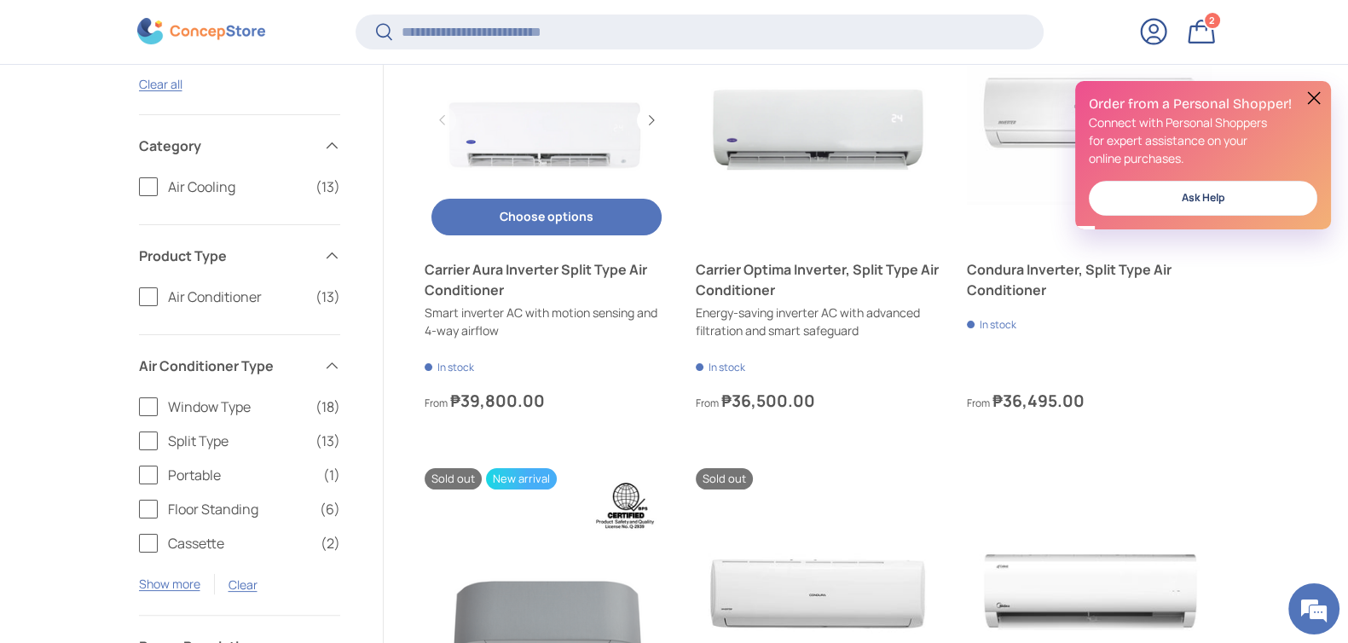
click at [558, 262] on link "Carrier Aura Inverter Split Type Air Conditioner" at bounding box center [547, 279] width 244 height 41
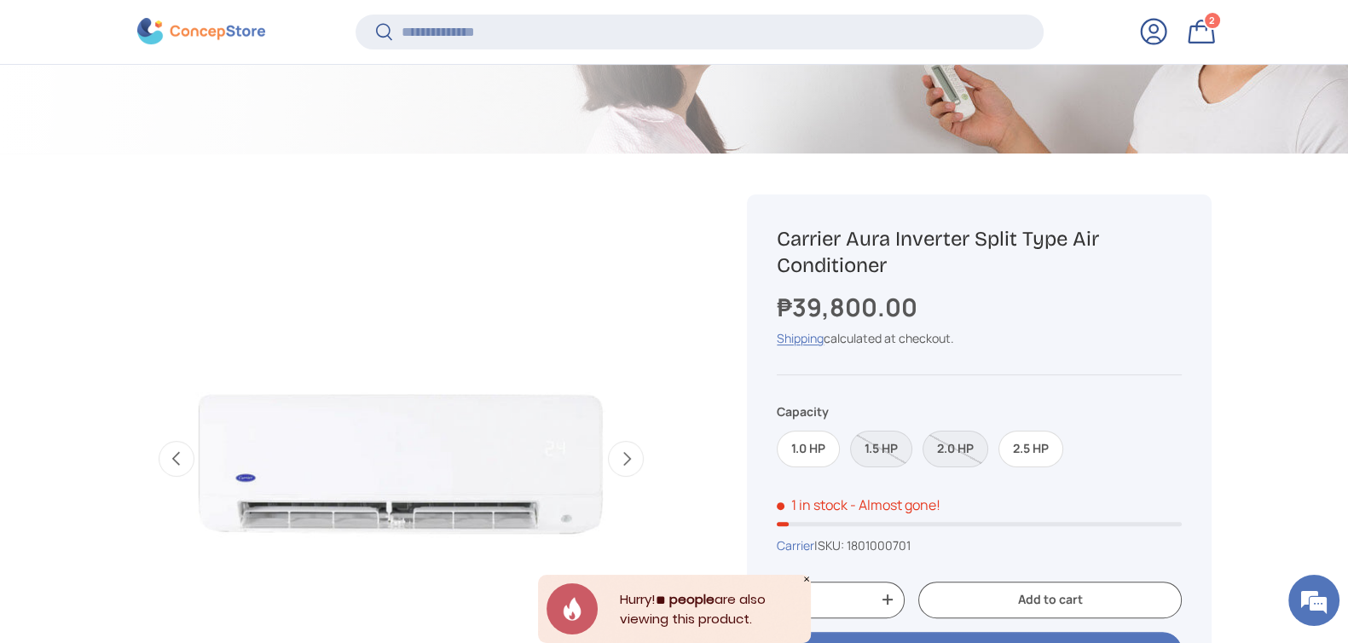
scroll to position [559, 0]
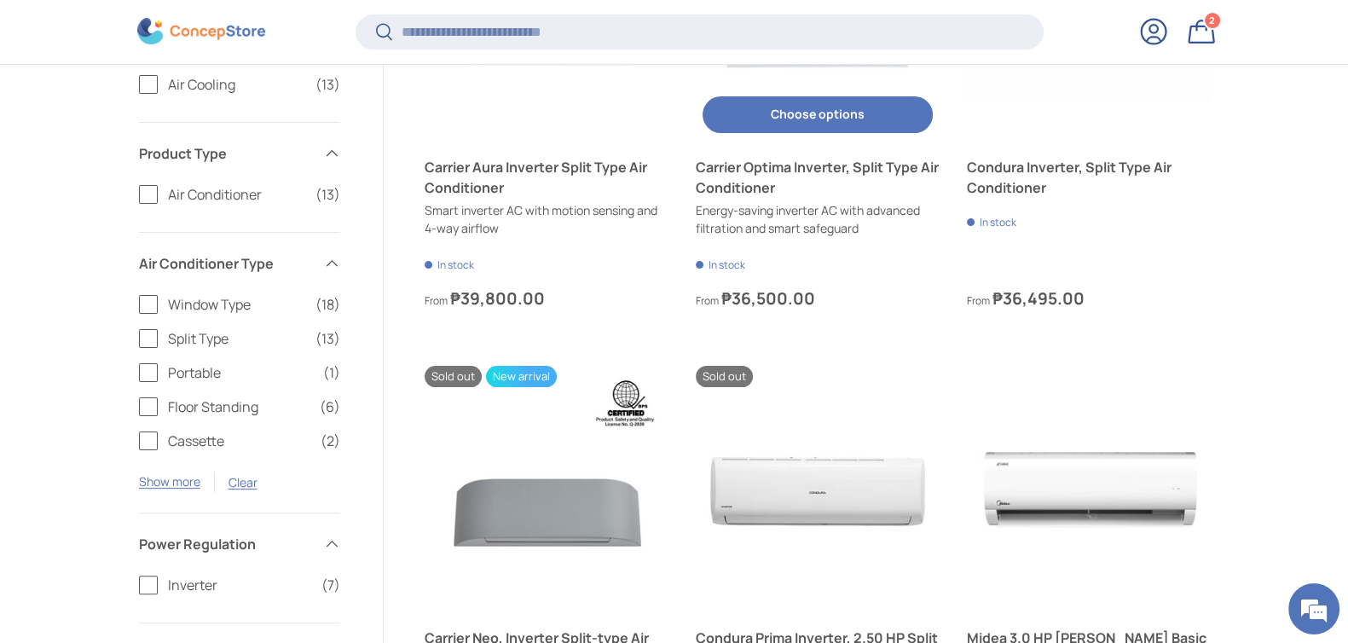
click at [761, 184] on link "Carrier Optima Inverter, Split Type Air Conditioner" at bounding box center [818, 177] width 244 height 41
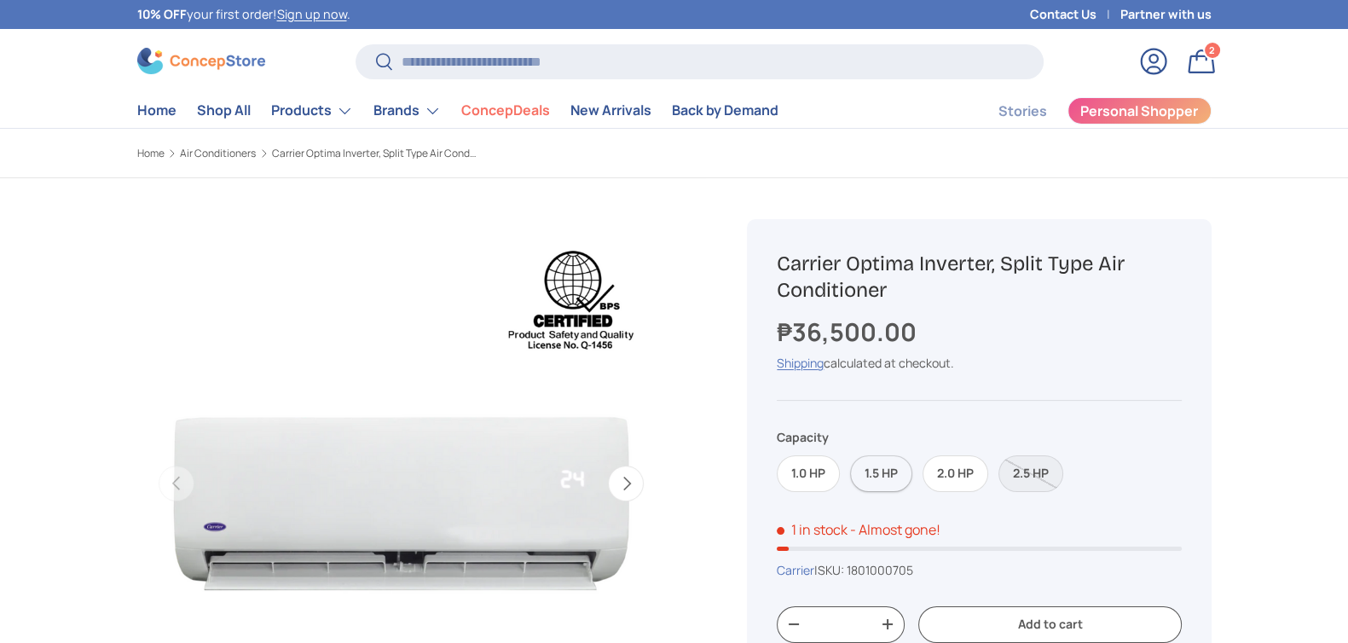
click at [893, 483] on label "1.5 HP" at bounding box center [881, 473] width 62 height 37
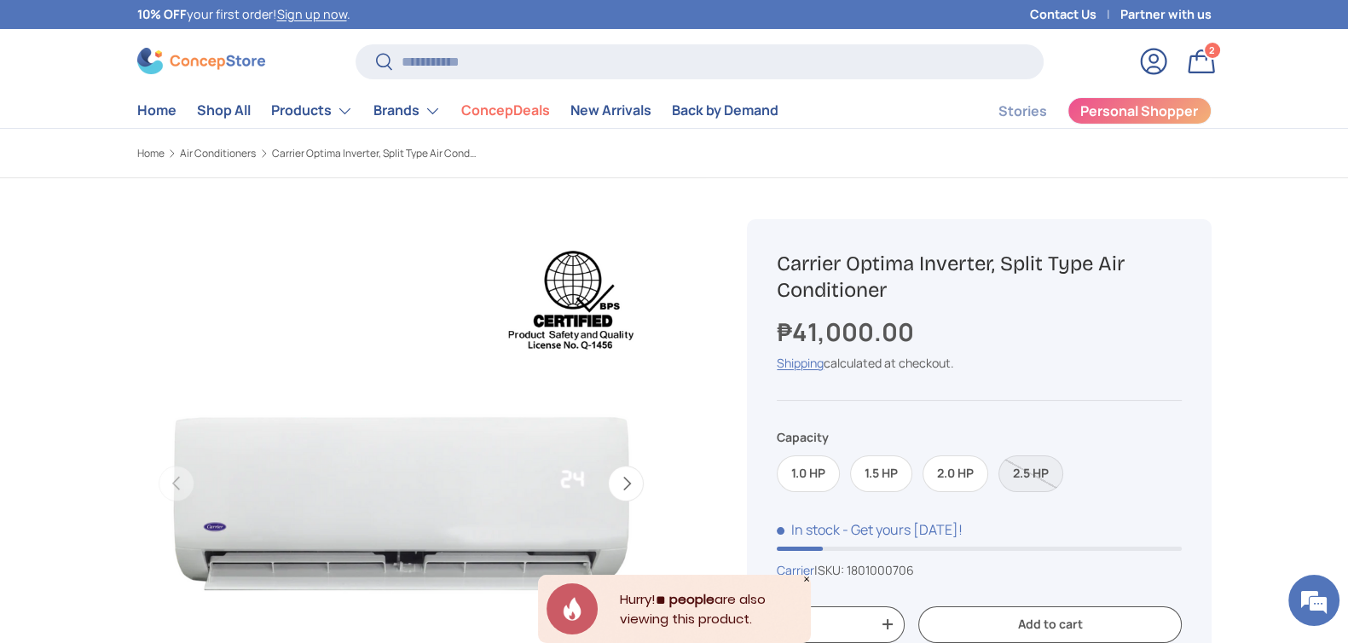
drag, startPoint x: 898, startPoint y: 290, endPoint x: 753, endPoint y: 268, distance: 146.6
click at [753, 268] on div "Sold out Carrier Optima Inverter, Split Type Air Conditioner ₱41,000.00 Unit pr…" at bounding box center [979, 542] width 464 height 647
copy h1 "Carrier Optima Inverter, Split Type Air Conditioner"
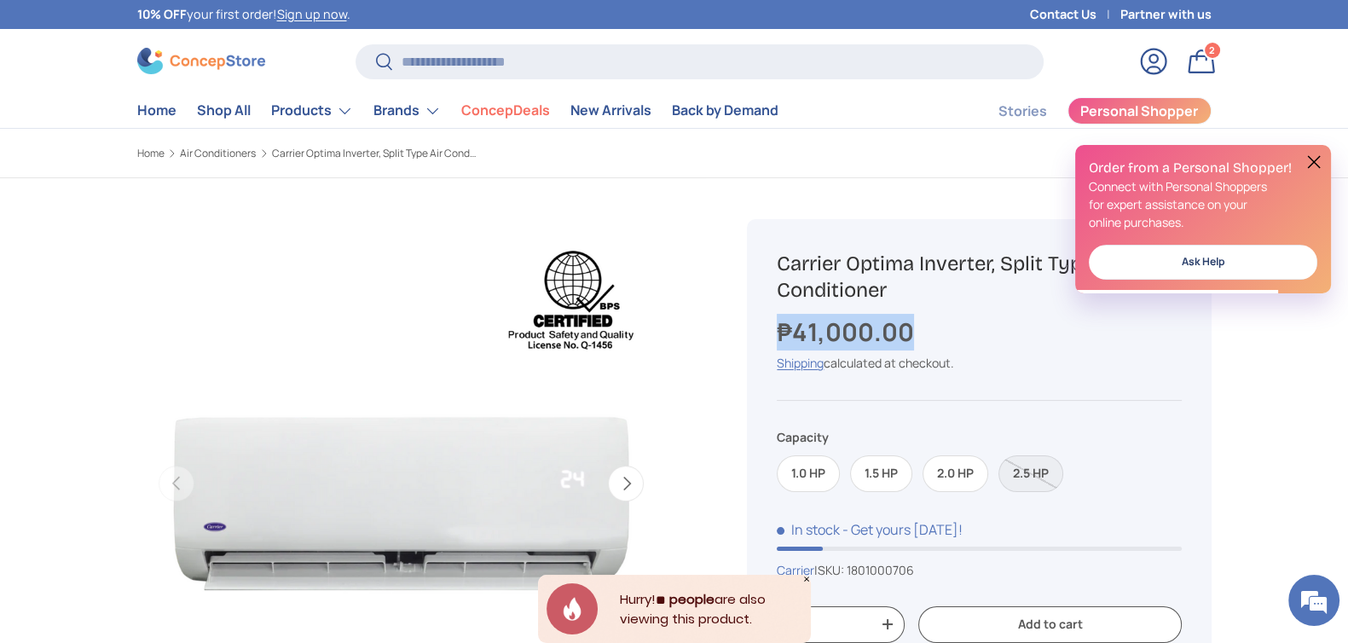
drag, startPoint x: 933, startPoint y: 322, endPoint x: 775, endPoint y: 322, distance: 158.6
click at [775, 322] on div "Sold out Carrier Optima Inverter, Split Type Air Conditioner ₱41,000.00 Unit pr…" at bounding box center [979, 542] width 464 height 647
copy strong "₱41,000.00"
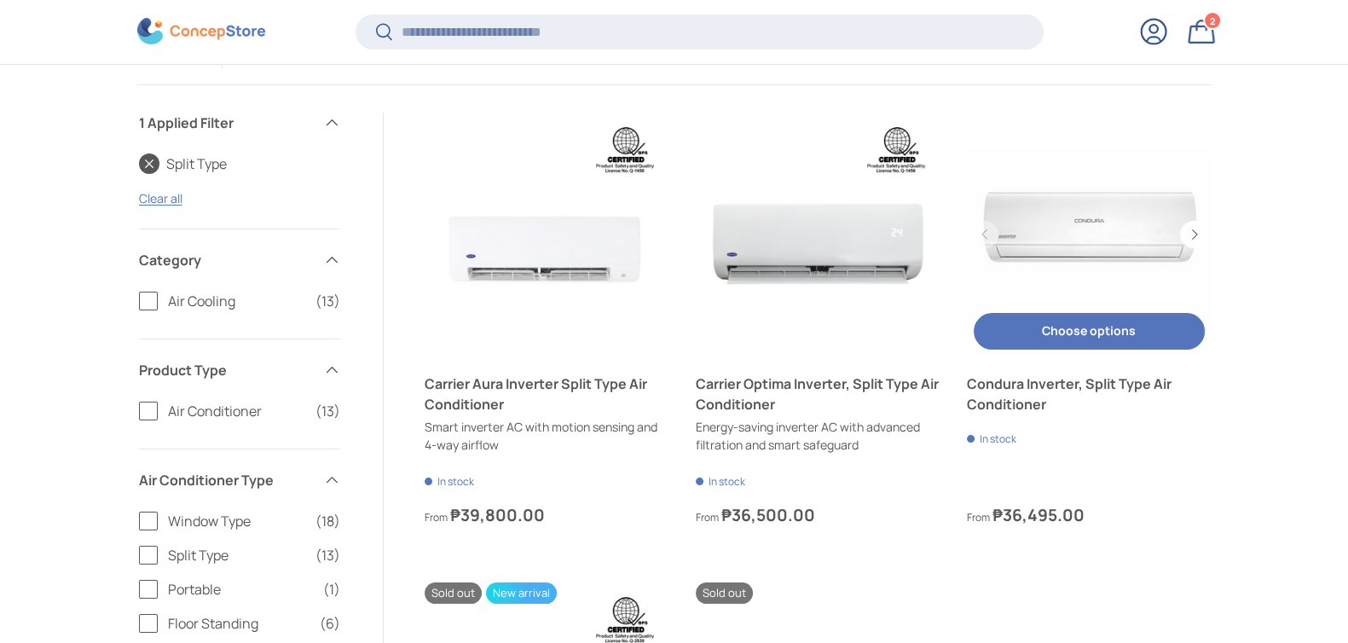
scroll to position [310, 0]
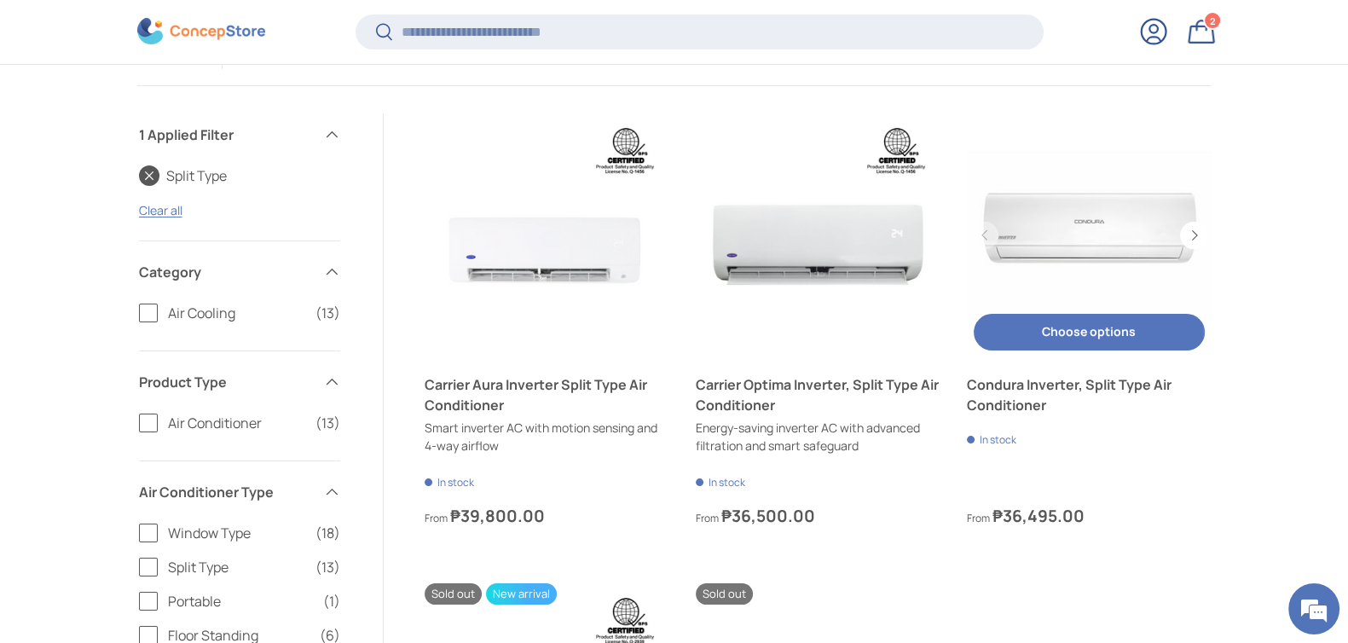
click at [1017, 382] on link "Condura Inverter, Split Type Air Conditioner" at bounding box center [1089, 394] width 244 height 41
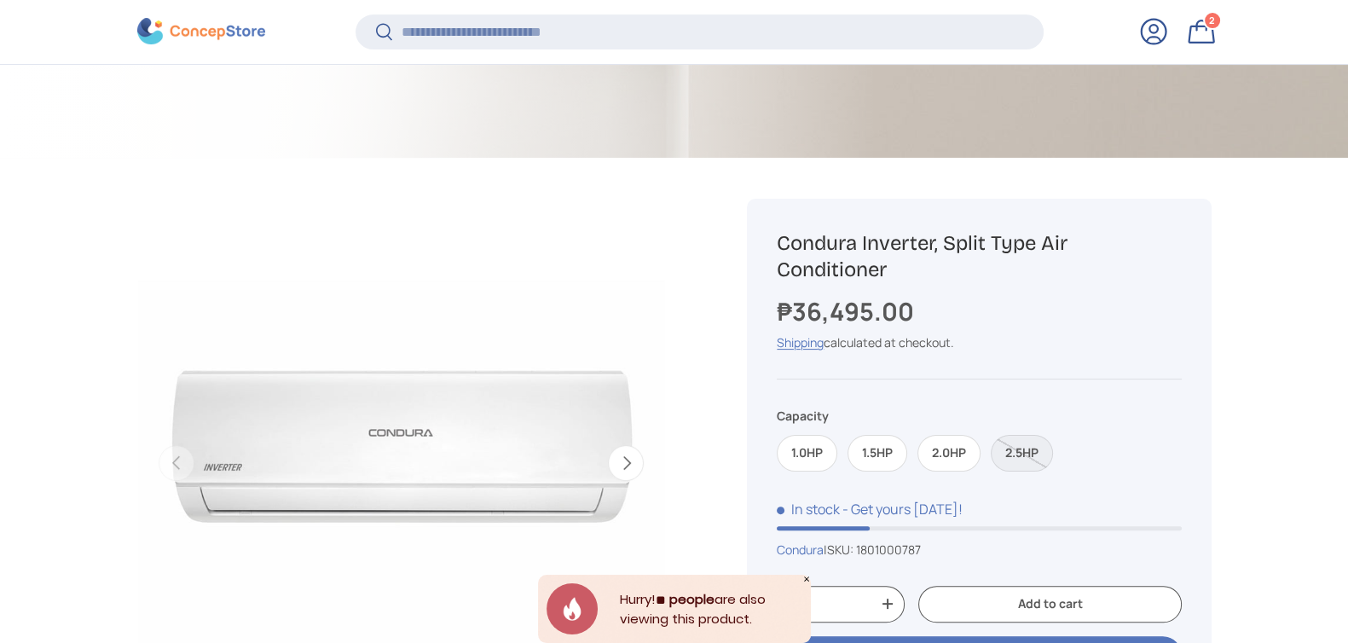
click at [869, 447] on label "1.5HP" at bounding box center [877, 453] width 60 height 37
copy h1 "Condura Inverter, Split Type Air Conditioner"
drag, startPoint x: 906, startPoint y: 274, endPoint x: 761, endPoint y: 228, distance: 151.8
click at [761, 228] on div "Sold out Condura Inverter, Split Type Air Conditioner ₱40,495.00 Unit price / U…" at bounding box center [979, 522] width 464 height 647
copy strong "₱40,495.00"
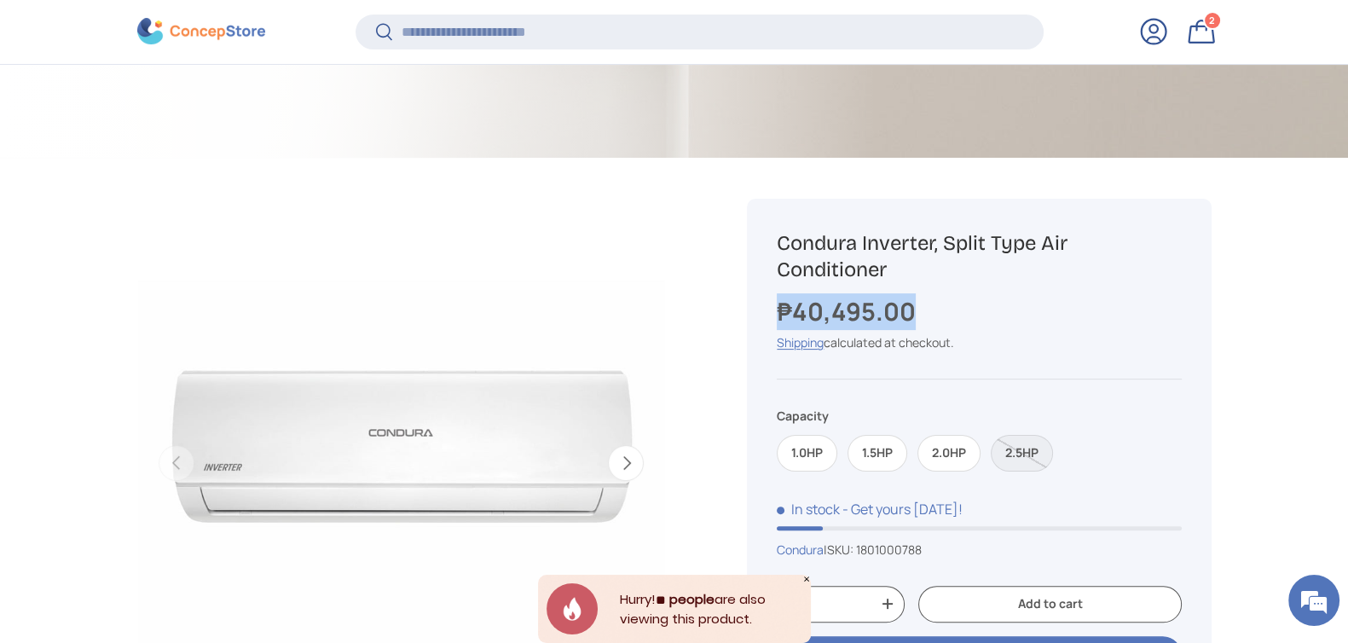
drag, startPoint x: 910, startPoint y: 304, endPoint x: 716, endPoint y: 304, distance: 194.4
copy strong "₱40,495.00"
click at [908, 270] on h1 "Condura Inverter, Split Type Air Conditioner" at bounding box center [979, 256] width 404 height 53
copy h1 "Condura Inverter, Split Type Air Conditioner"
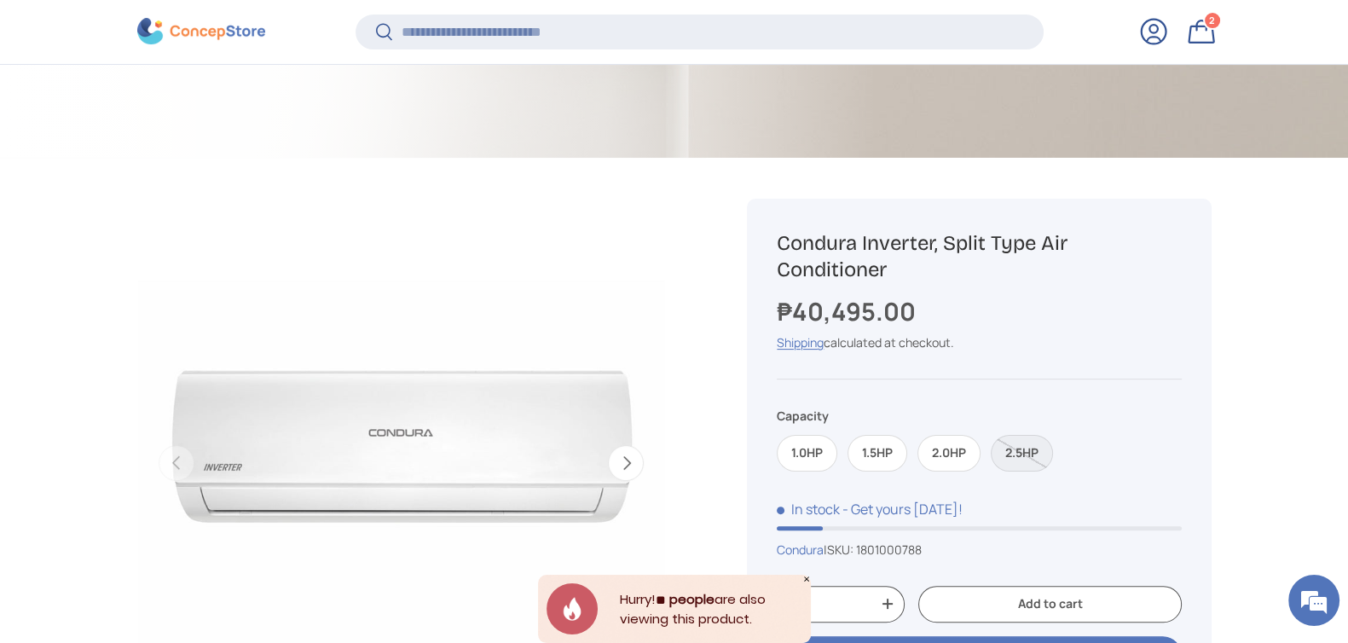
drag, startPoint x: 906, startPoint y: 268, endPoint x: 780, endPoint y: 211, distance: 138.5
click at [780, 211] on div "Sold out Condura Inverter, Split Type Air Conditioner ₱40,495.00 Unit price / U…" at bounding box center [979, 522] width 464 height 647
copy strong "₱40,495.00"
drag, startPoint x: 926, startPoint y: 321, endPoint x: 746, endPoint y: 306, distance: 180.5
click at [747, 306] on div "Sold out Condura Inverter, Split Type Air Conditioner ₱40,495.00 Unit price / U…" at bounding box center [979, 522] width 464 height 647
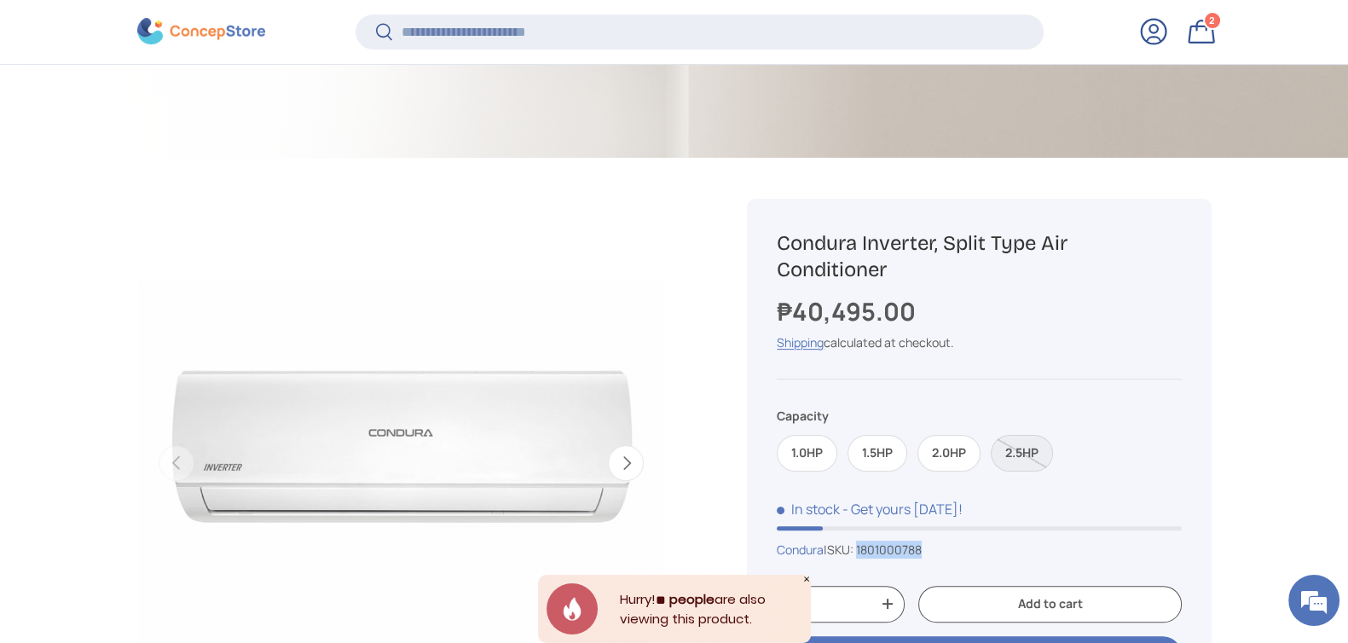
drag, startPoint x: 931, startPoint y: 549, endPoint x: 865, endPoint y: 546, distance: 65.7
click at [865, 546] on span "1801000788" at bounding box center [889, 549] width 66 height 16
copy span "1801000788"
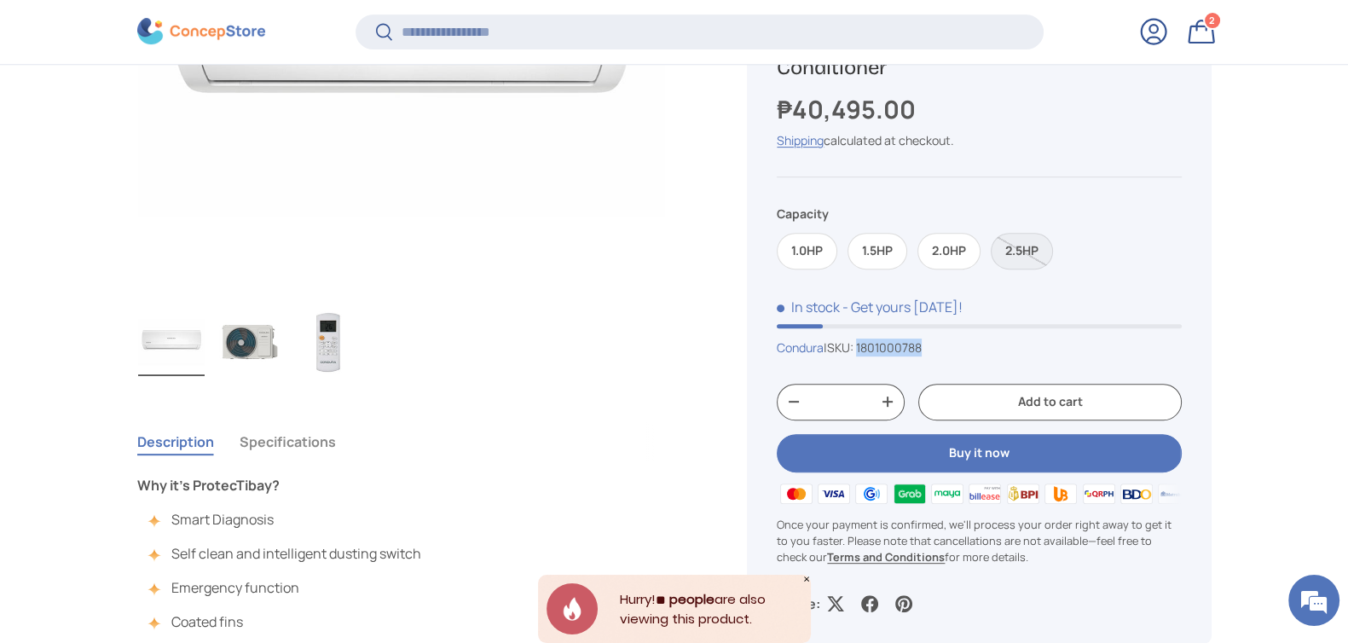
scroll to position [1061, 0]
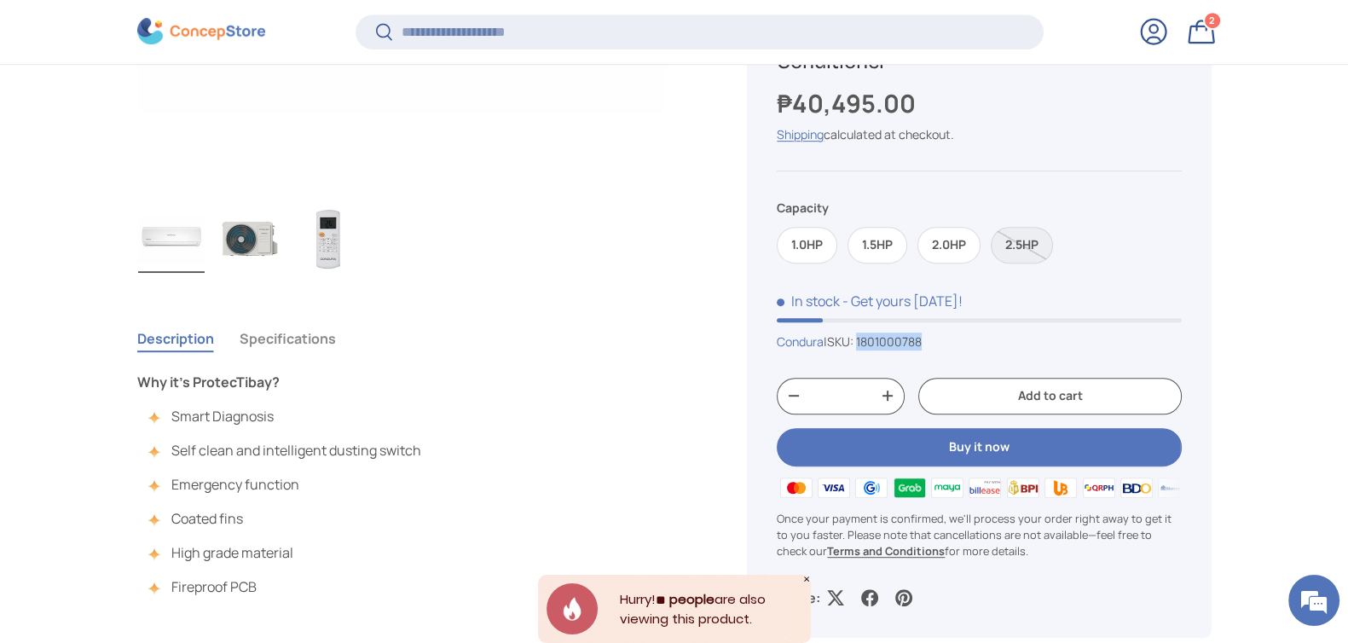
click at [245, 343] on button "Specifications" at bounding box center [288, 338] width 96 height 39
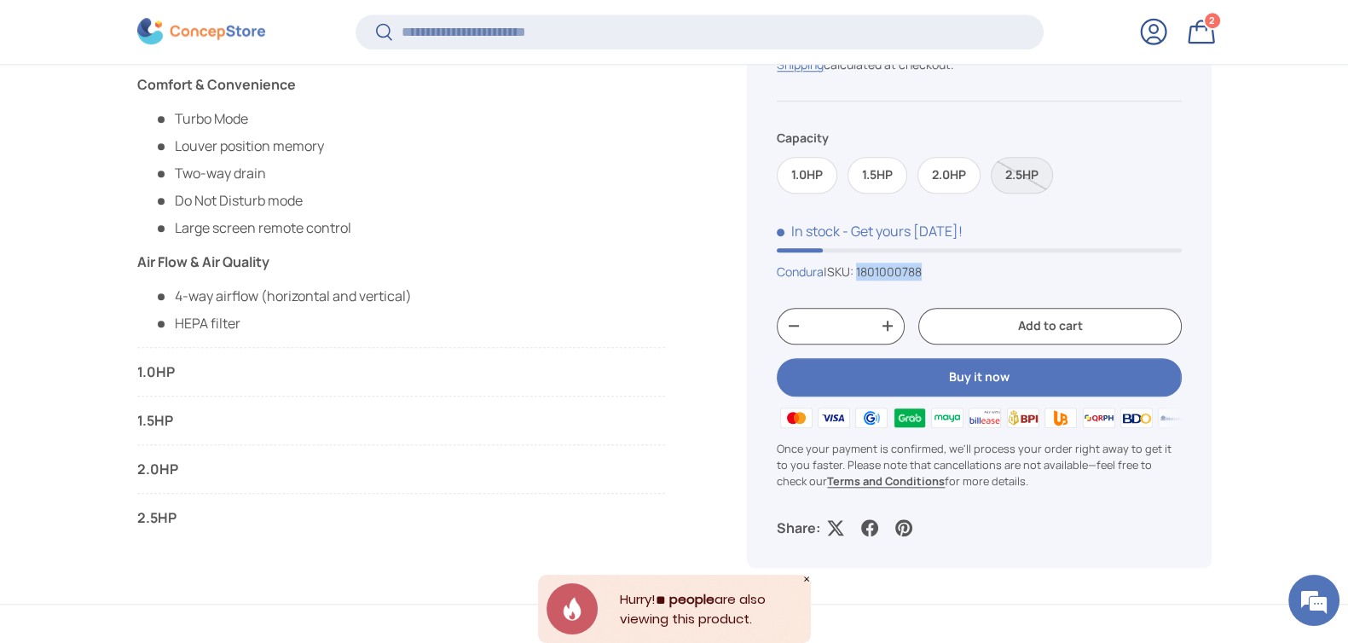
scroll to position [2126, 0]
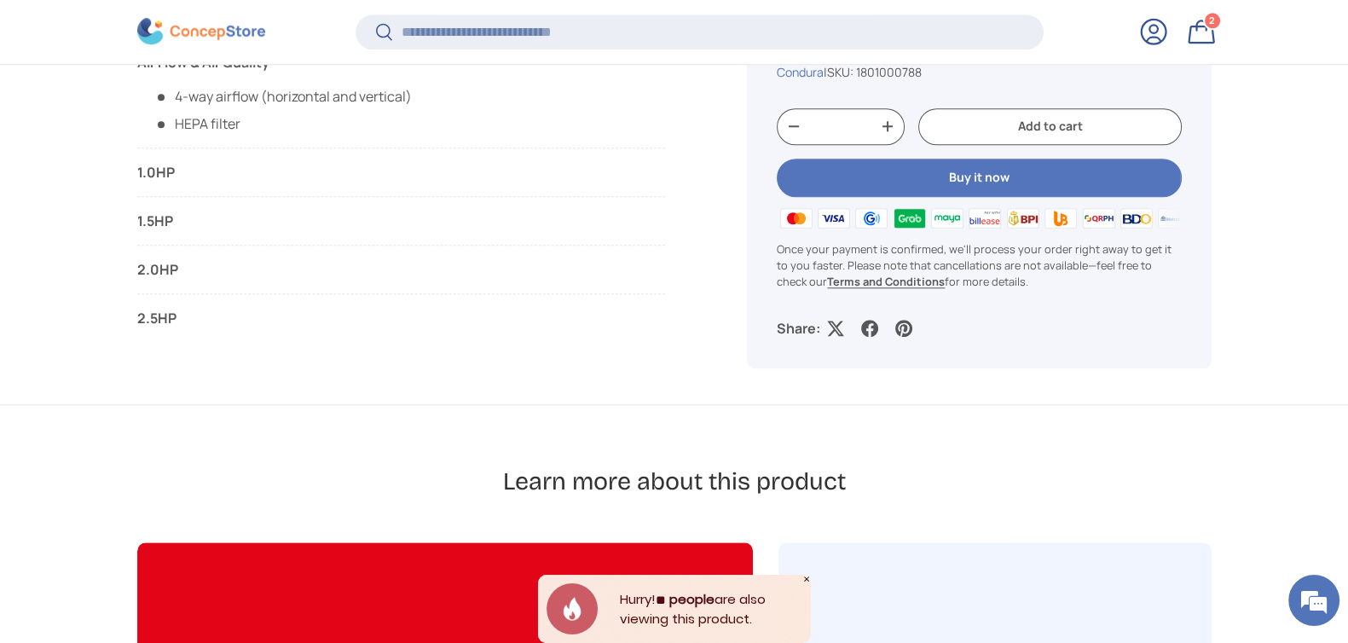
click at [147, 213] on div "1.5HP" at bounding box center [205, 221] width 136 height 20
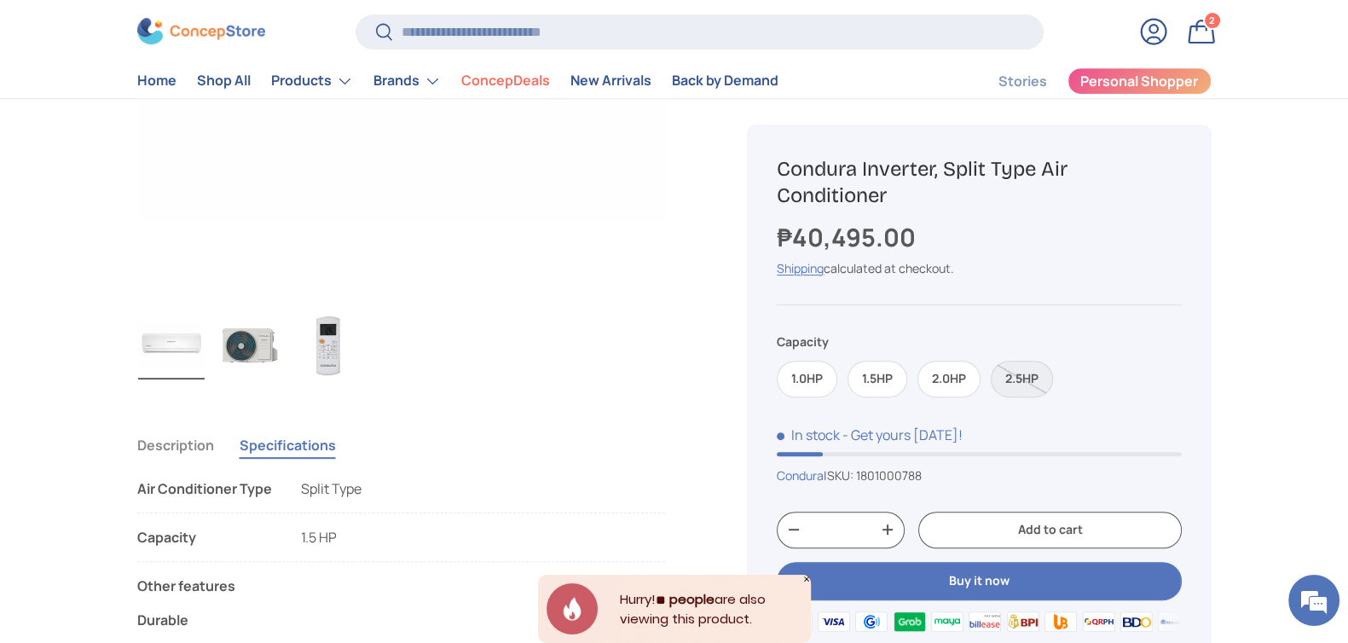
scroll to position [957, 0]
click at [920, 199] on h1 "Condura Inverter, Split Type Air Conditioner" at bounding box center [979, 182] width 404 height 53
click at [921, 199] on h1 "Condura Inverter, Split Type Air Conditioner" at bounding box center [979, 182] width 404 height 53
copy div "Condura Inverter, Split Type Air Conditioner"
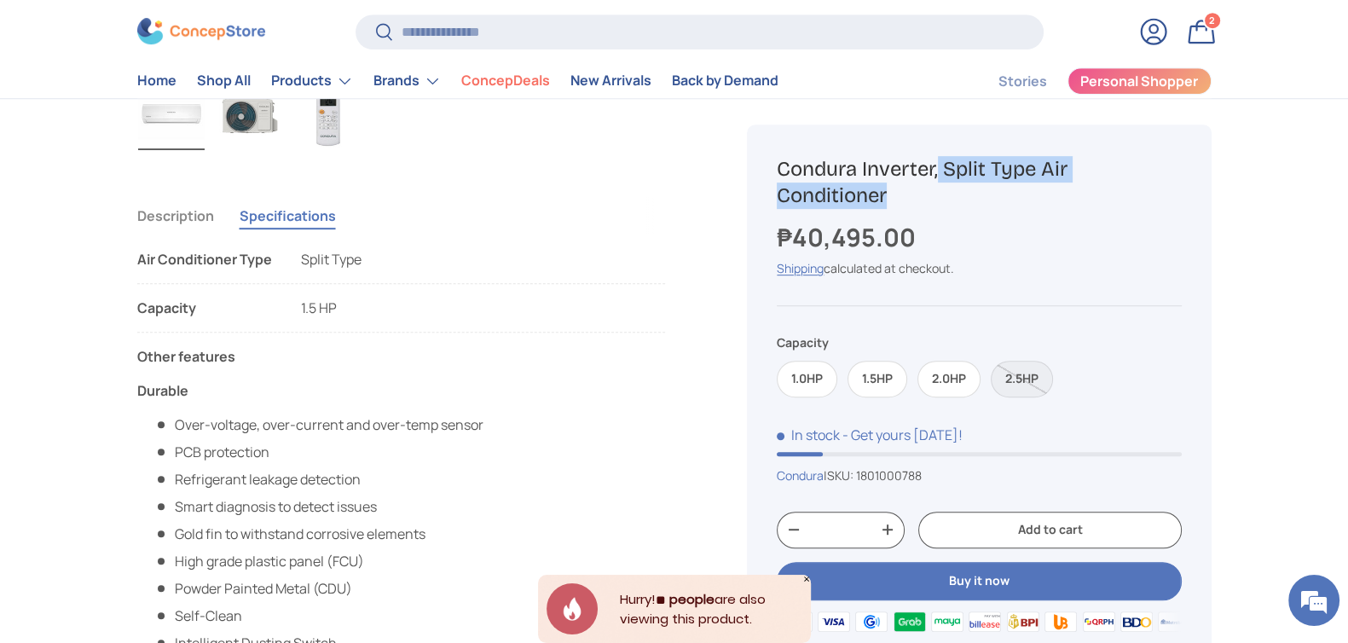
scroll to position [1064, 0]
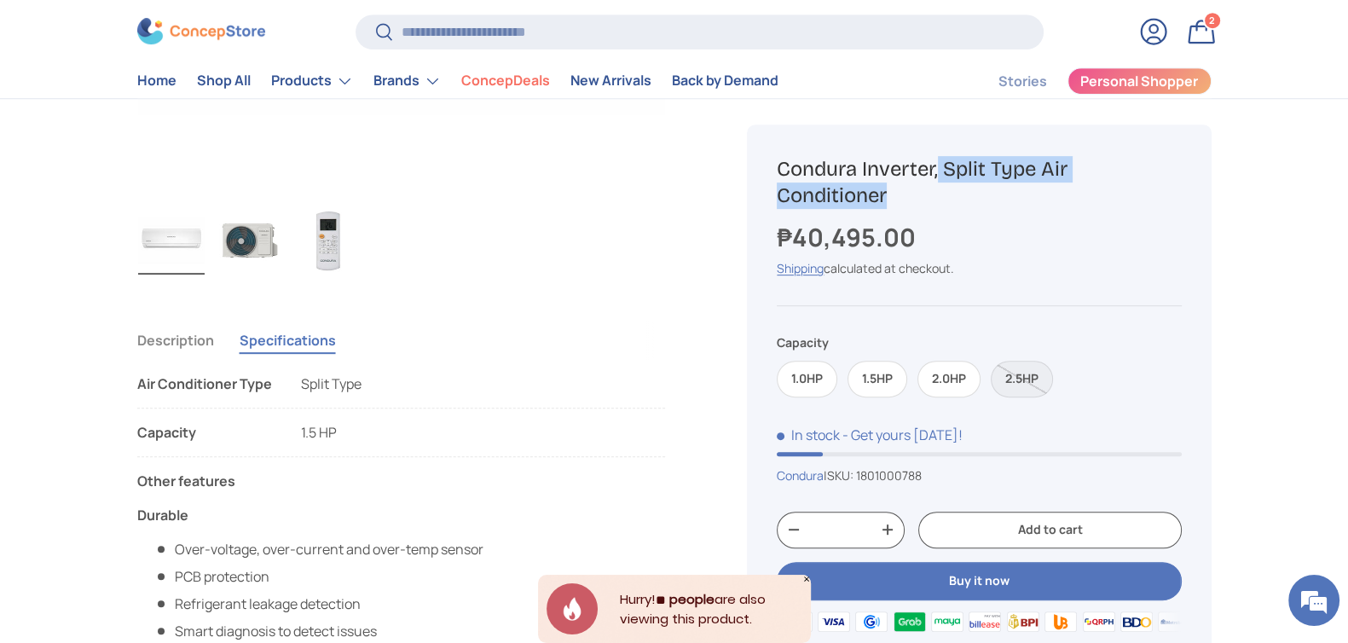
copy div "Condura Inverter, Split Type Air Conditioner"
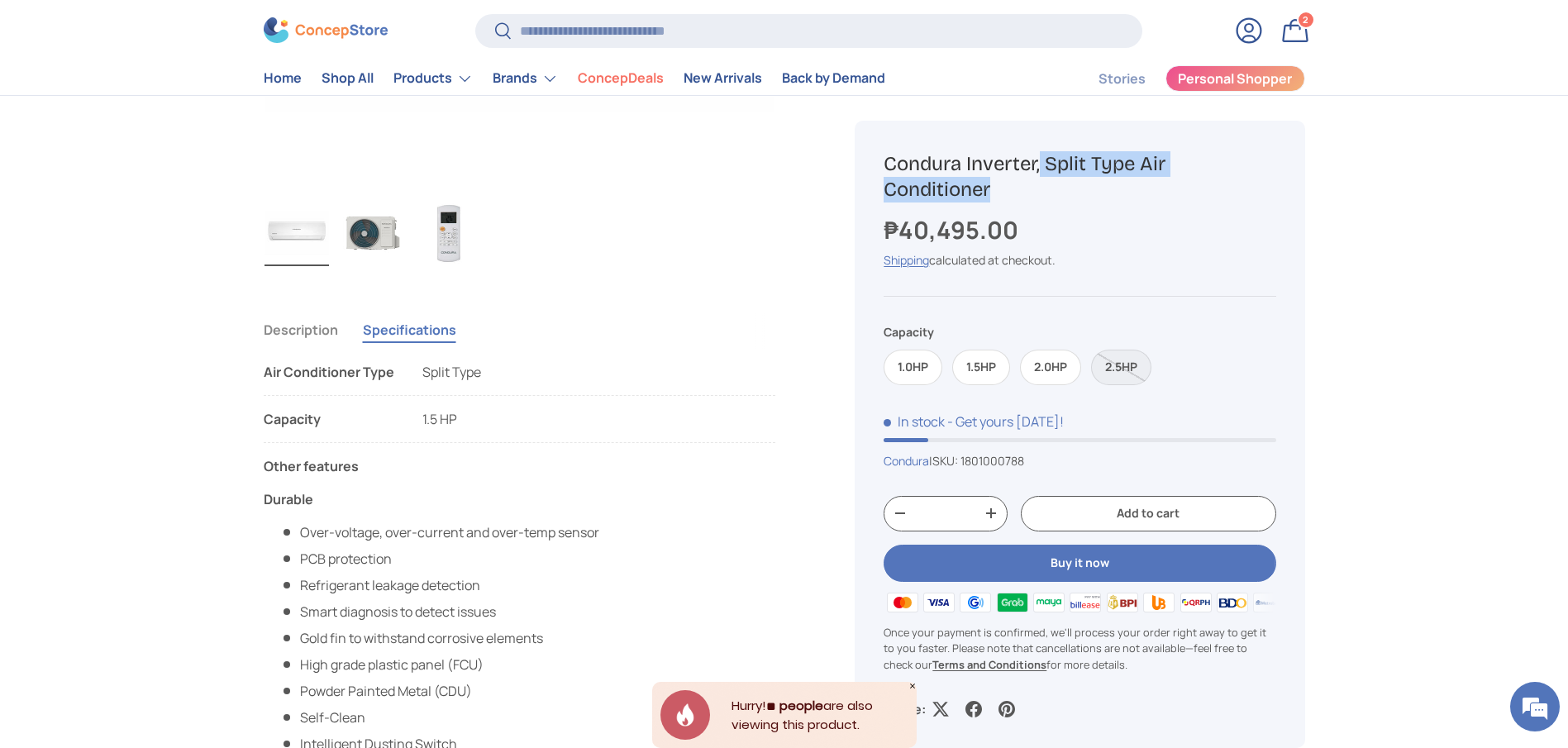
drag, startPoint x: 1258, startPoint y: 81, endPoint x: 1286, endPoint y: 120, distance: 48.0
click at [1258, 81] on span "Personal Shopper" at bounding box center [1235, 80] width 114 height 14
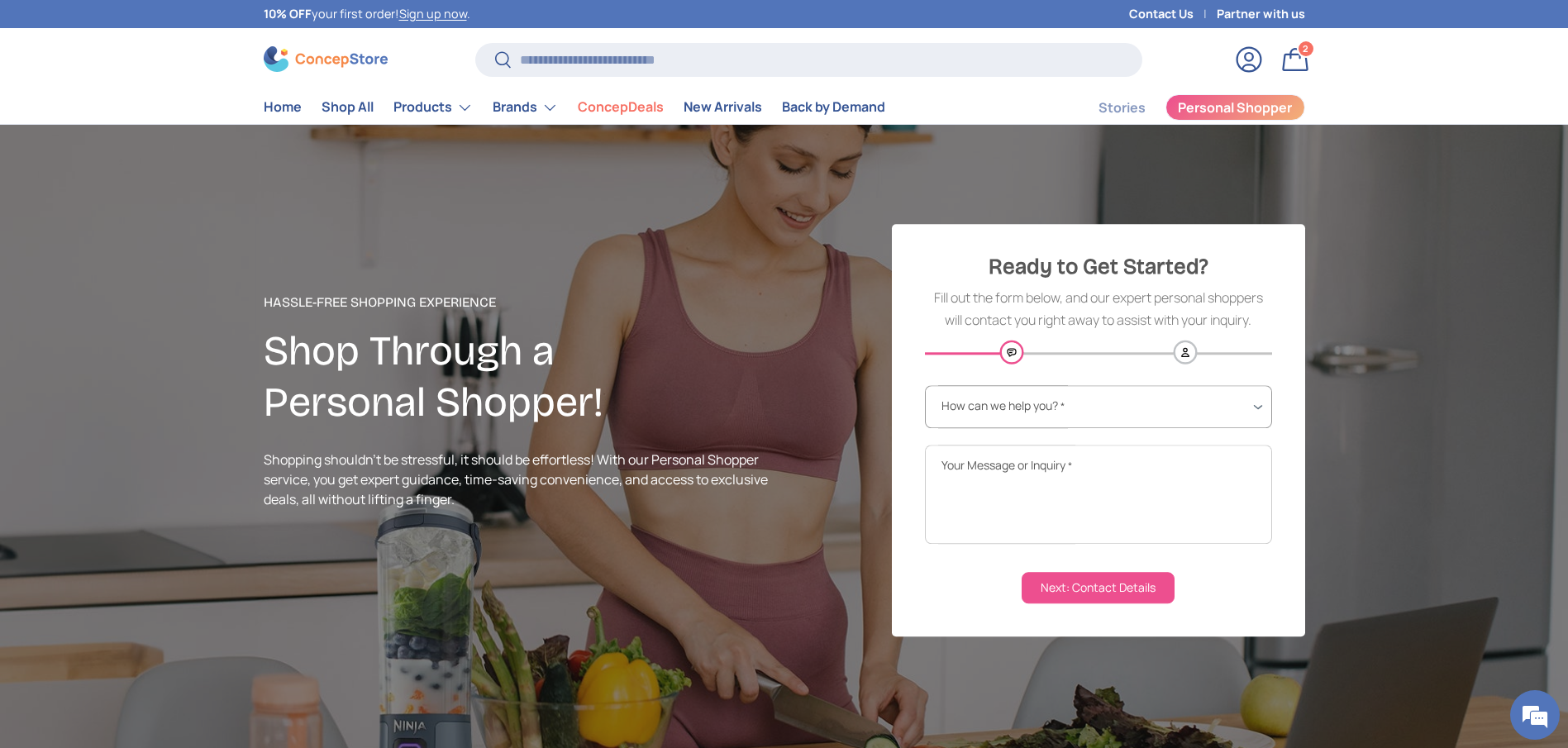
click at [1148, 407] on select "**********" at bounding box center [1099, 407] width 347 height 43
click at [1449, 485] on div "1 of 1" at bounding box center [784, 437] width 1568 height 624
click at [1144, 503] on textarea "Your Message or Inquiry *" at bounding box center [1099, 495] width 347 height 99
click at [1096, 577] on button "Next: Contact Details" at bounding box center [1099, 589] width 153 height 31
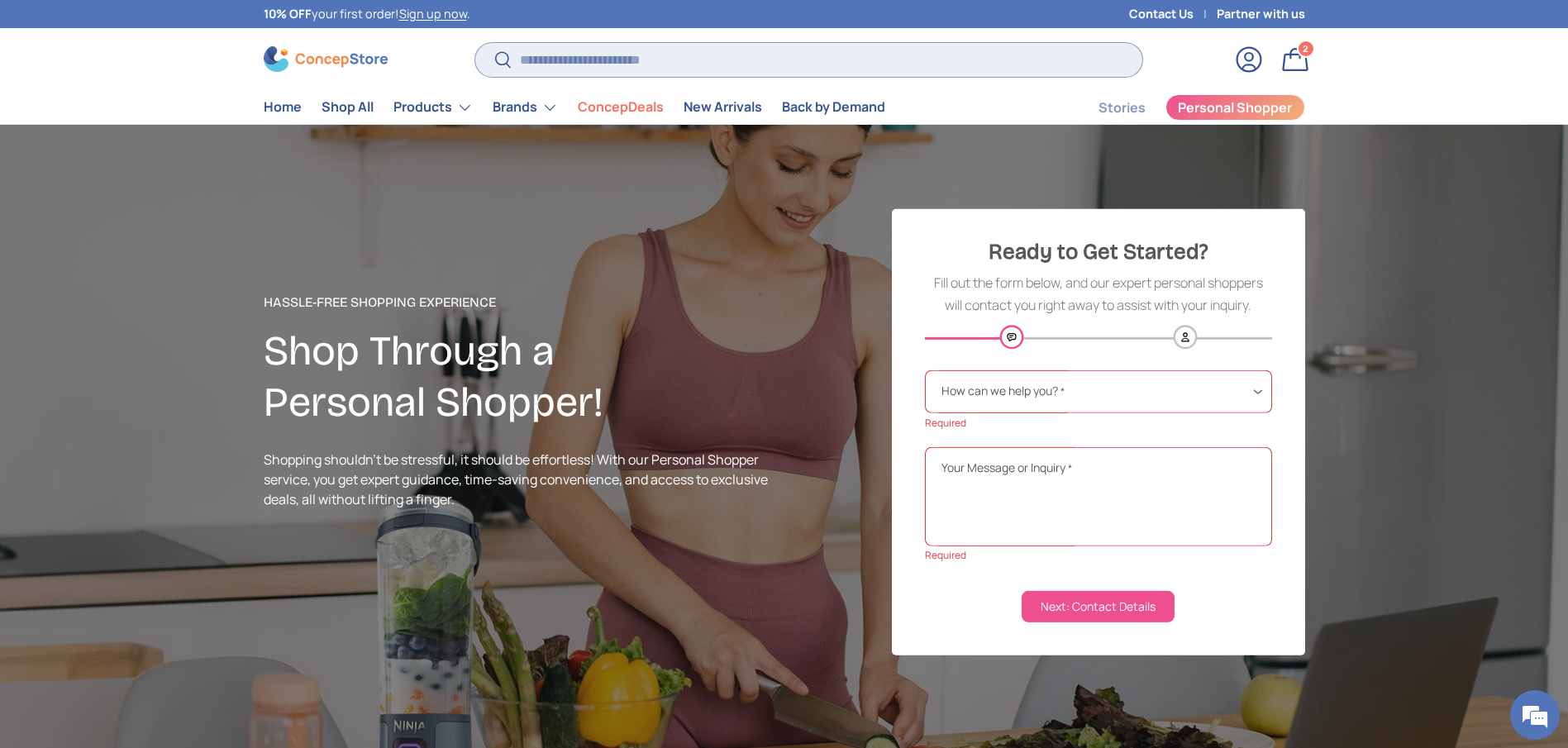
click at [794, 61] on input "Search" at bounding box center [808, 59] width 666 height 34
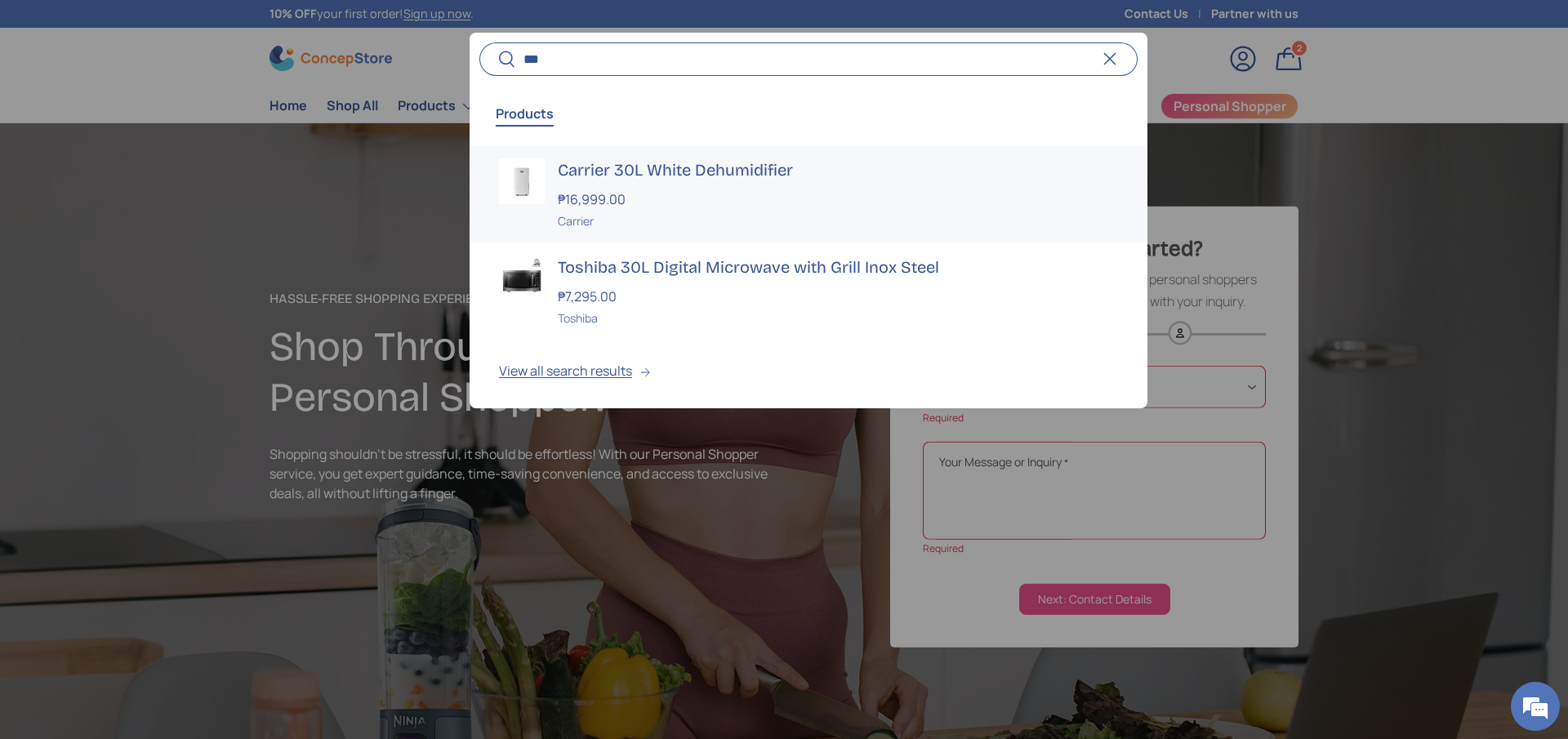
type input "***"
click at [782, 171] on h3 "Carrier 30L White Dehumidifier" at bounding box center [837, 170] width 560 height 23
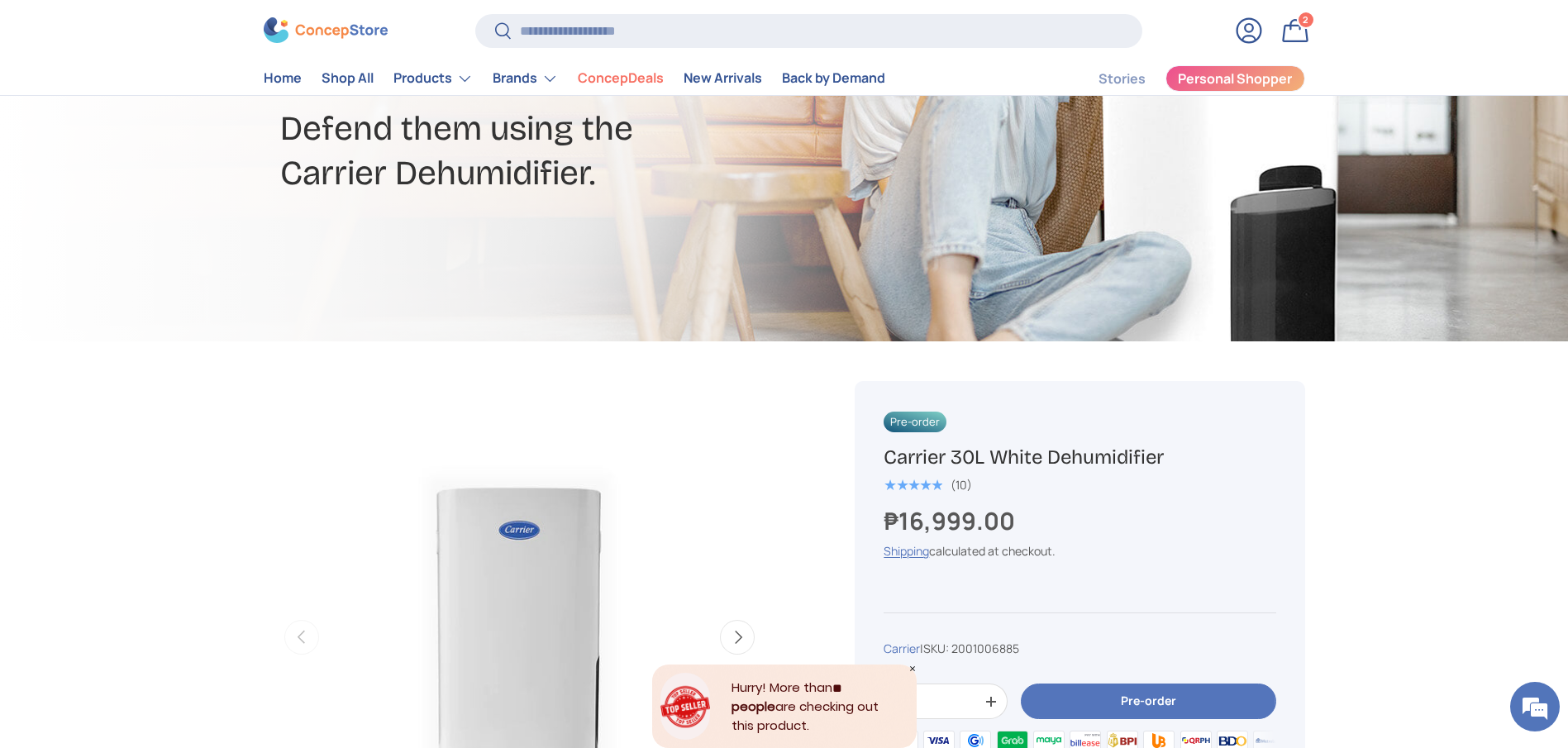
scroll to position [127, 0]
